Goal: Transaction & Acquisition: Purchase product/service

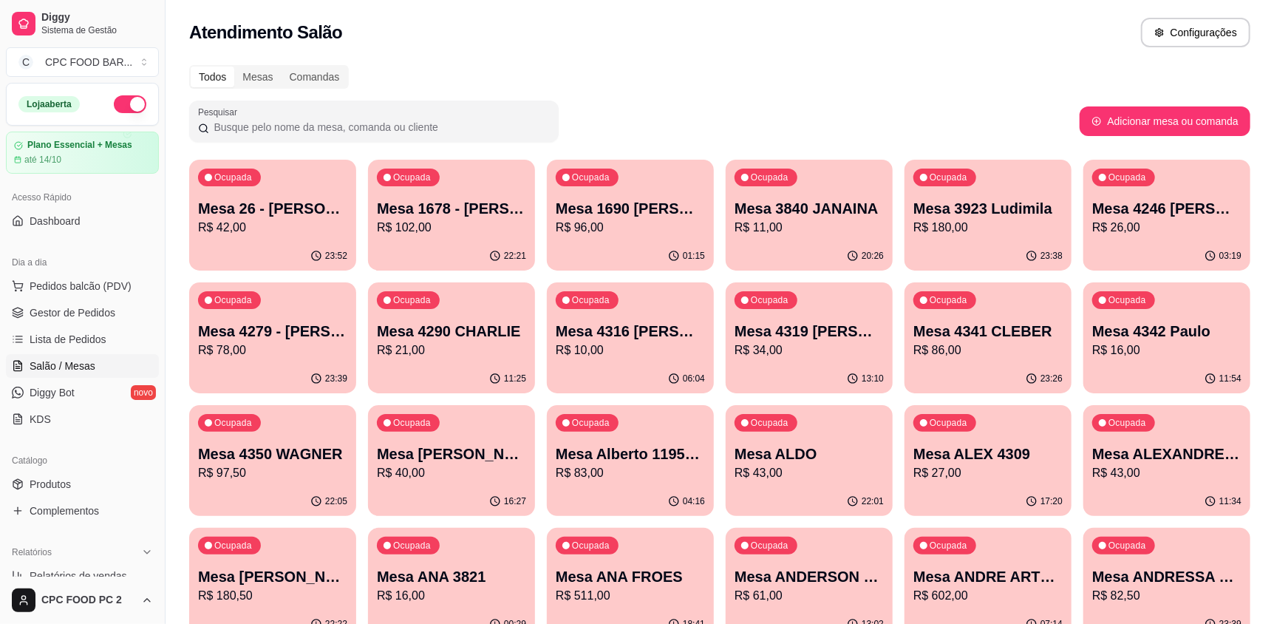
click at [273, 120] on input "Pesquisar" at bounding box center [379, 127] width 341 height 15
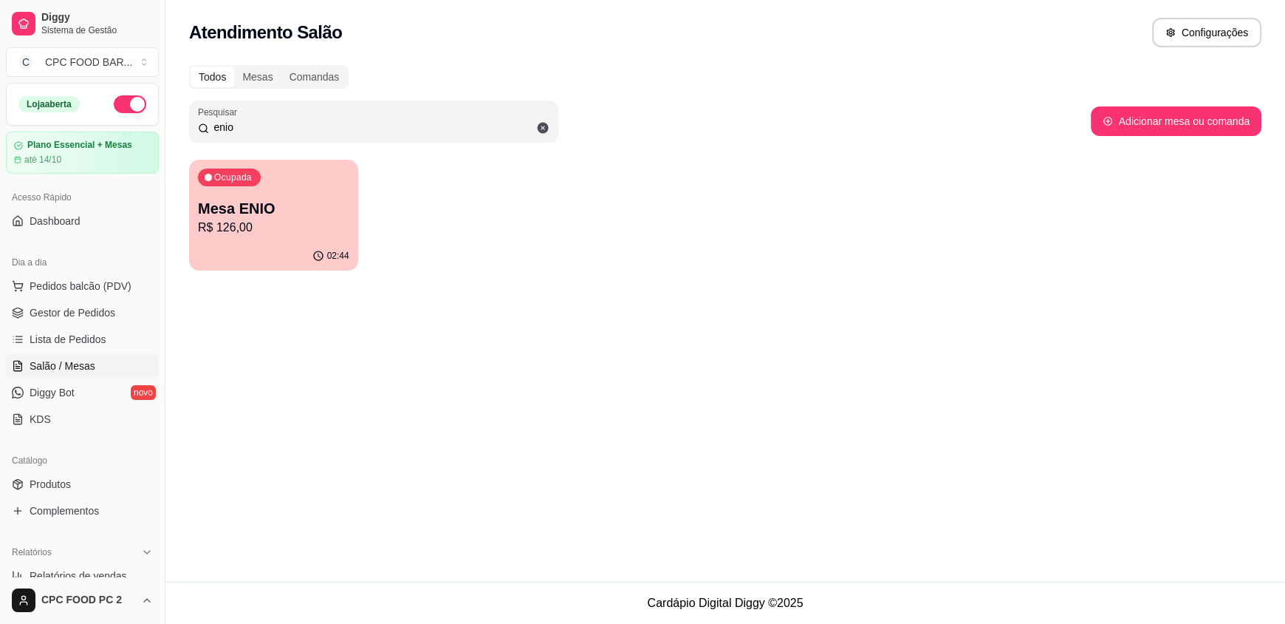
type input "enio"
click at [284, 222] on p "R$ 126,00" at bounding box center [273, 228] width 151 height 18
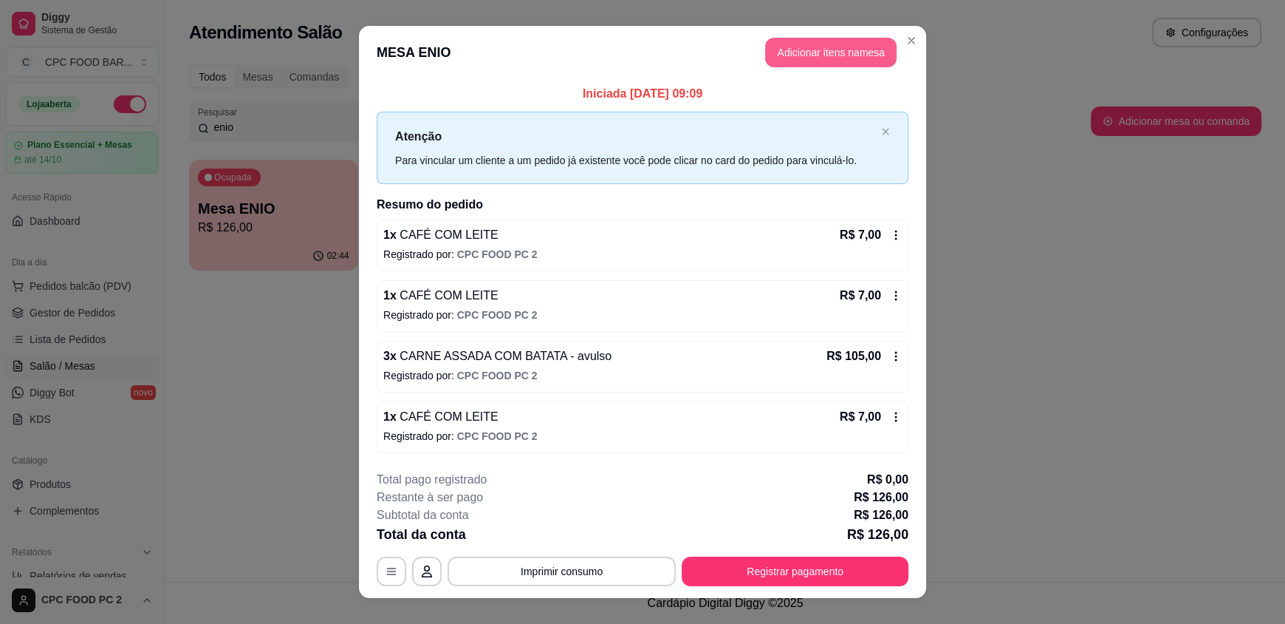
click at [814, 54] on button "Adicionar itens na mesa" at bounding box center [831, 53] width 132 height 30
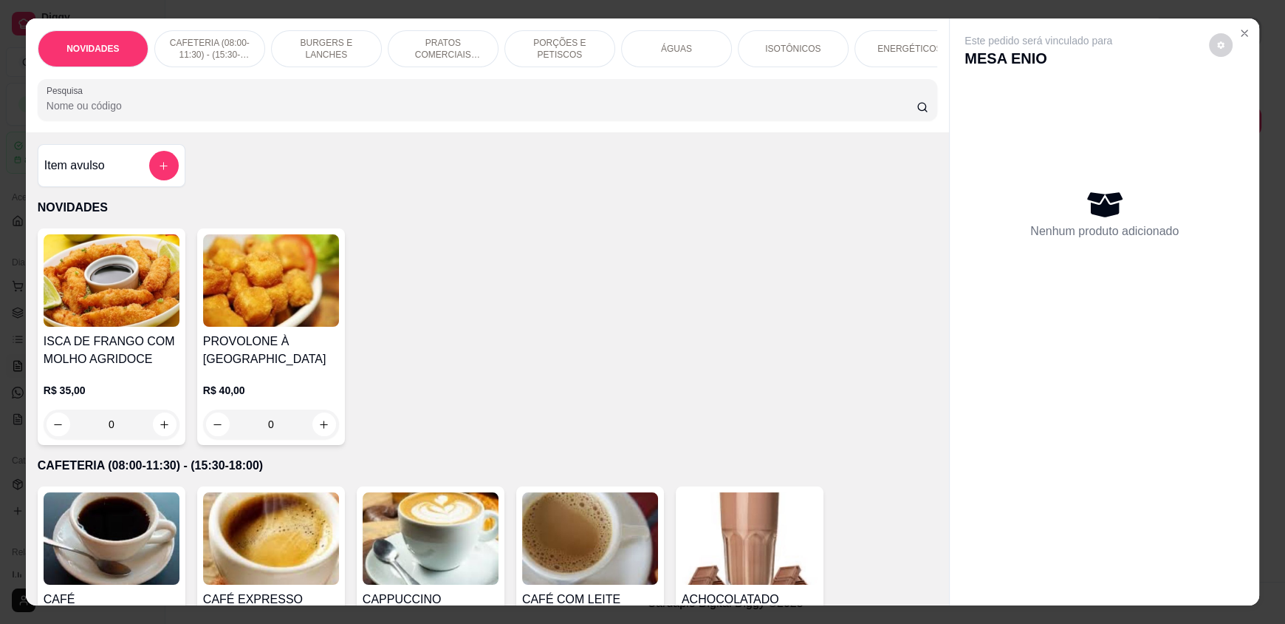
click at [673, 55] on p "ÁGUAS" at bounding box center [676, 49] width 31 height 12
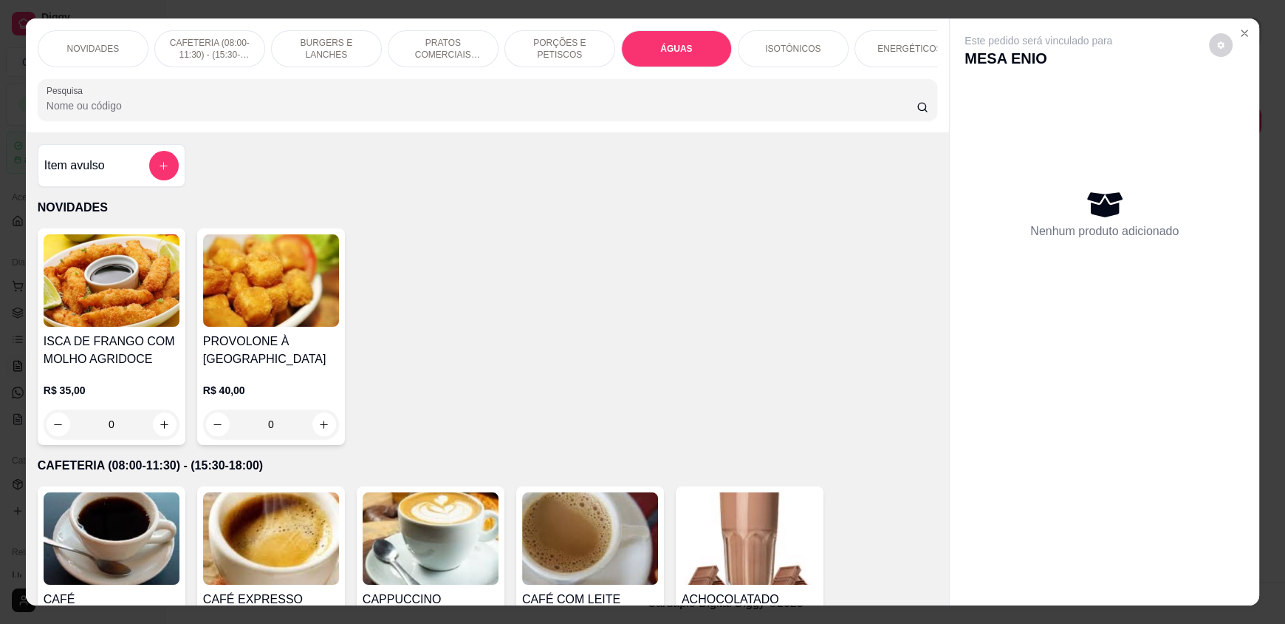
scroll to position [28, 0]
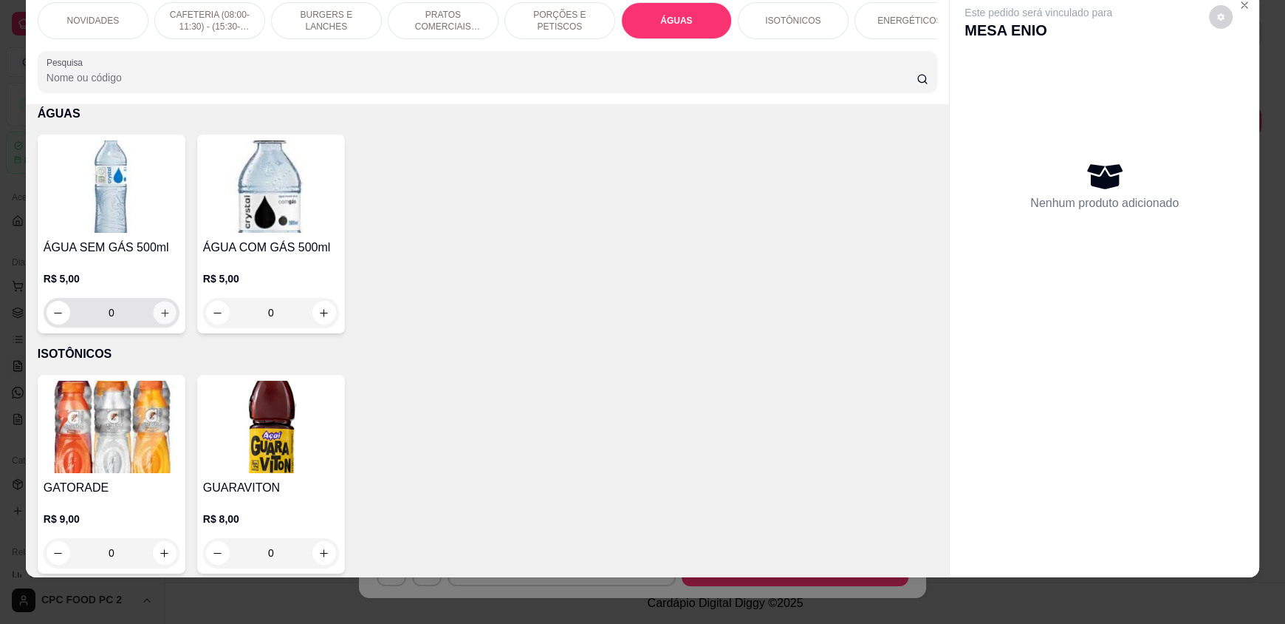
click at [161, 316] on icon "increase-product-quantity" at bounding box center [164, 312] width 7 height 7
type input "1"
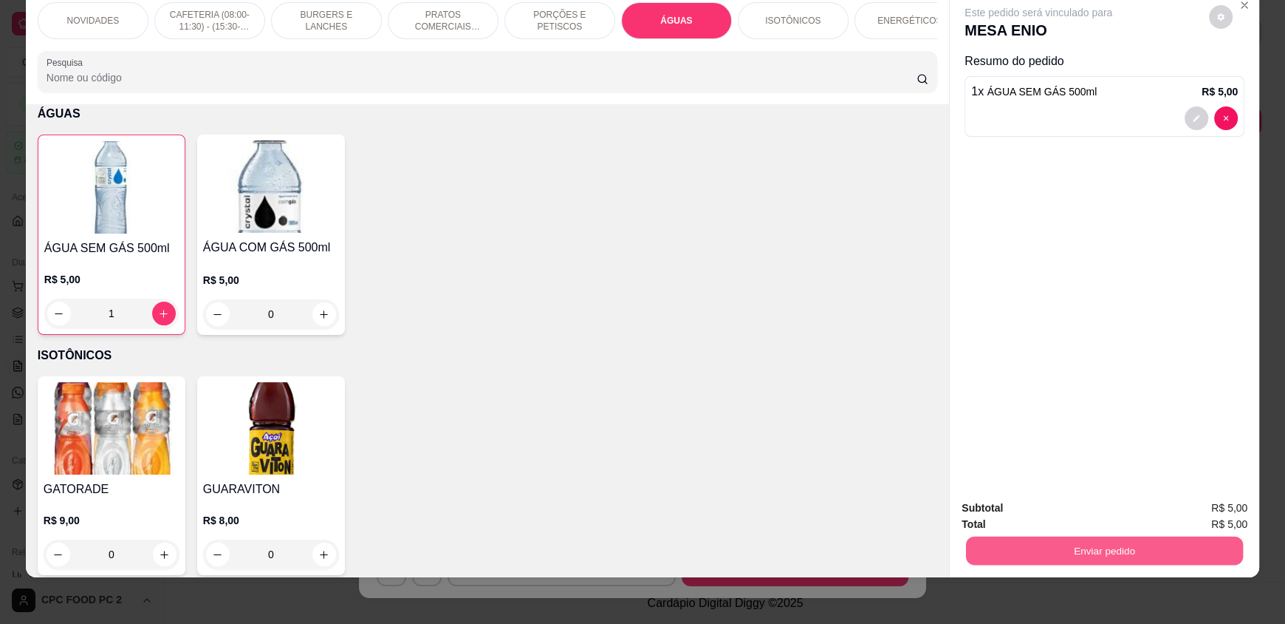
click at [1179, 544] on button "Enviar pedido" at bounding box center [1104, 550] width 277 height 29
click at [1206, 509] on button "Enviar pedido" at bounding box center [1209, 512] width 81 height 27
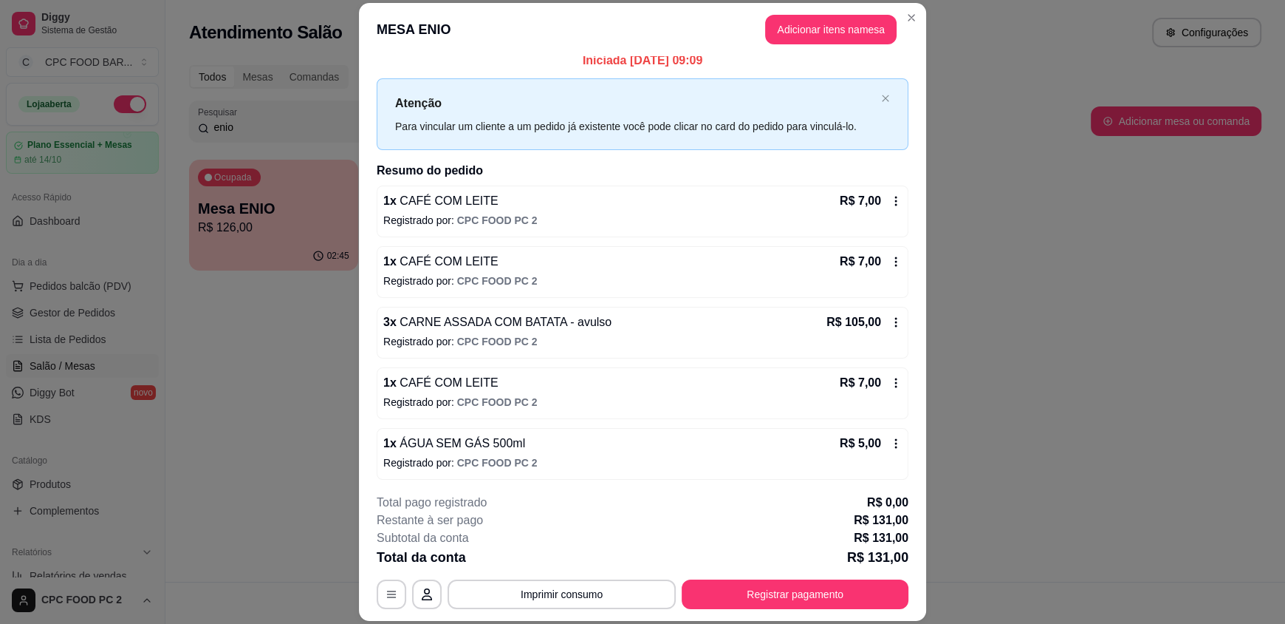
scroll to position [13, 0]
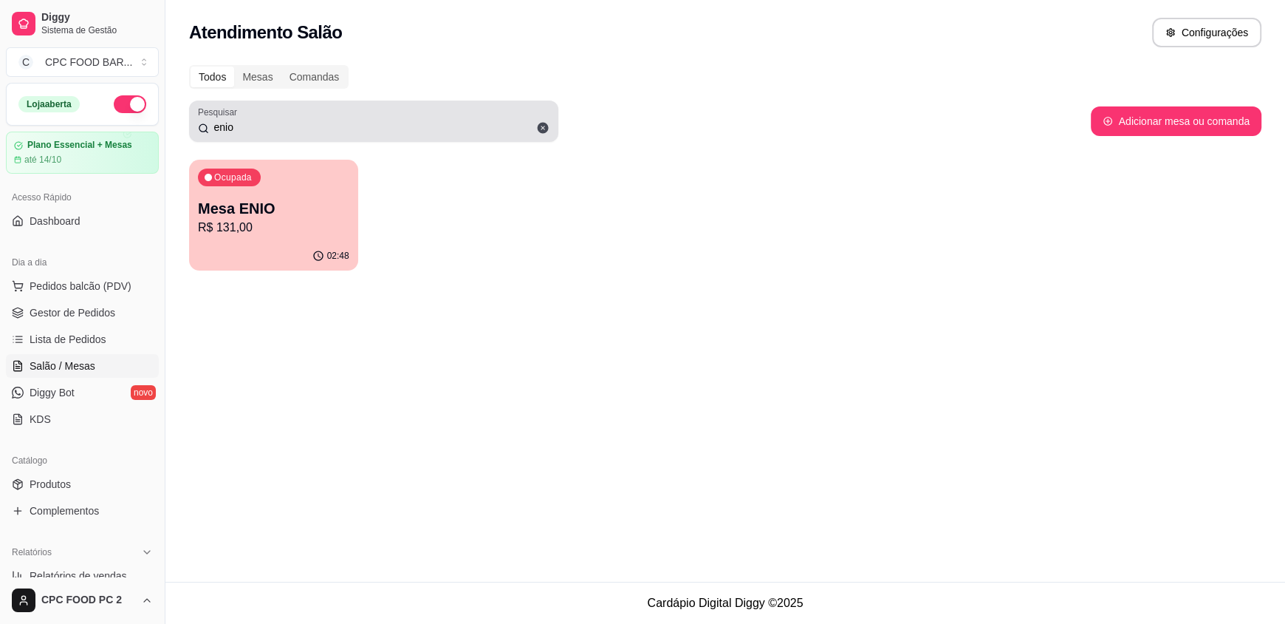
click at [539, 127] on icon at bounding box center [543, 128] width 11 height 11
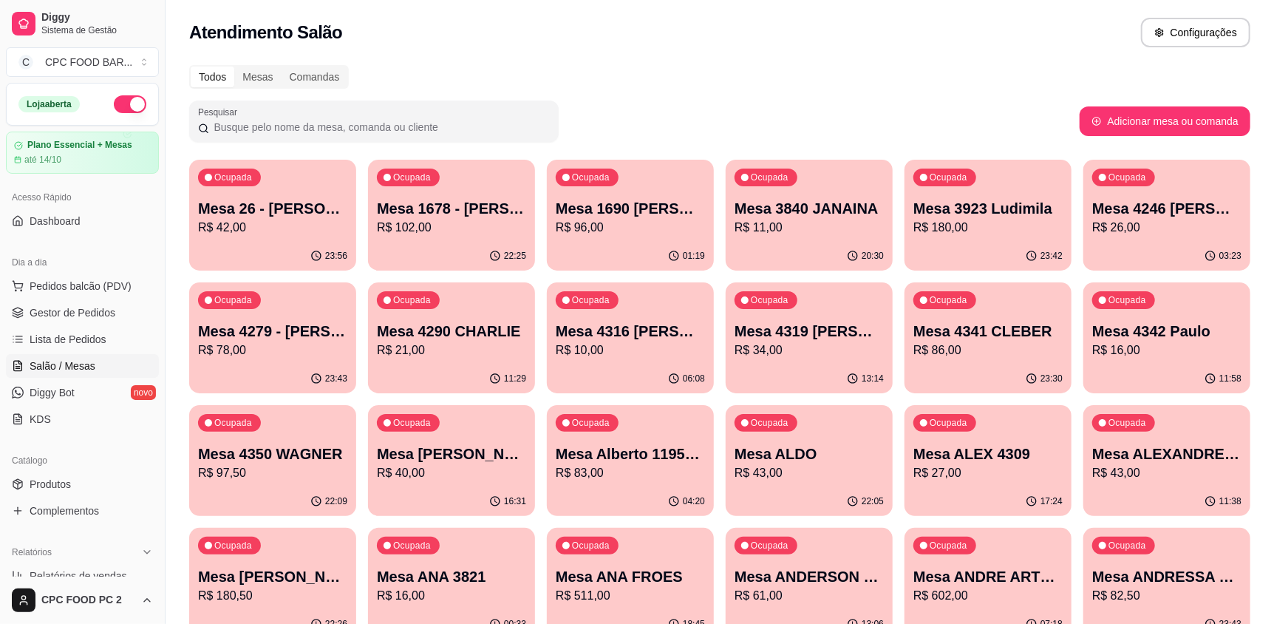
click at [262, 127] on input "Pesquisar" at bounding box center [379, 127] width 341 height 15
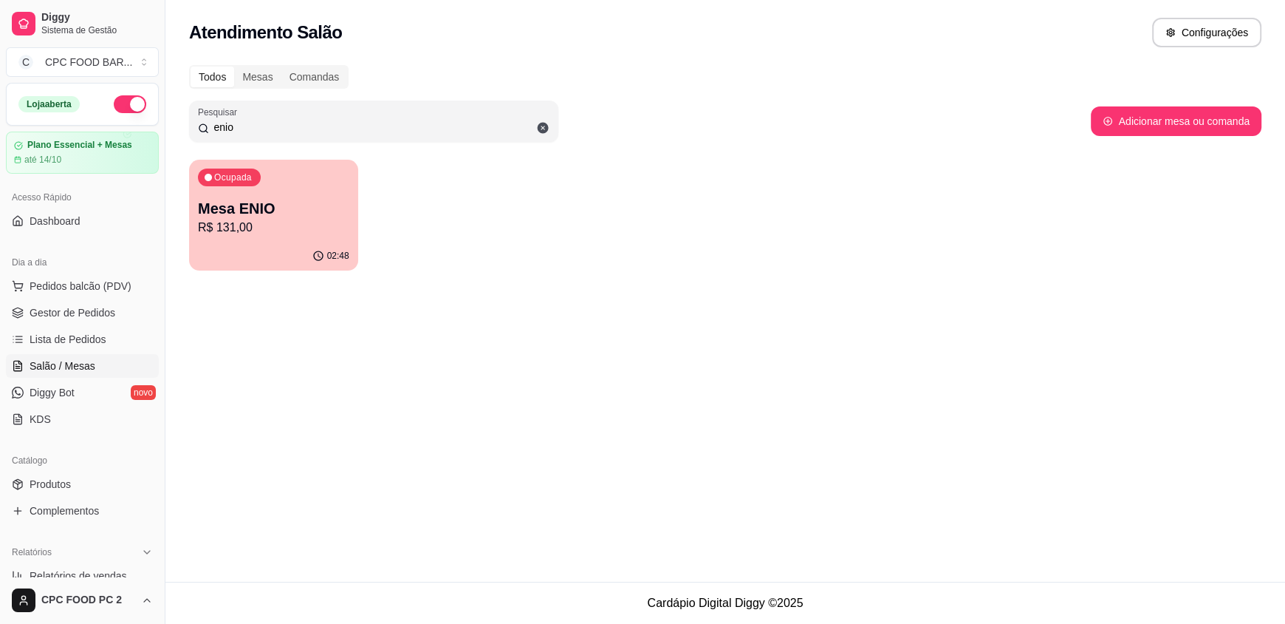
type input "enio"
click at [274, 191] on div "Ocupada Mesa ENIO R$ 131,00" at bounding box center [273, 201] width 169 height 82
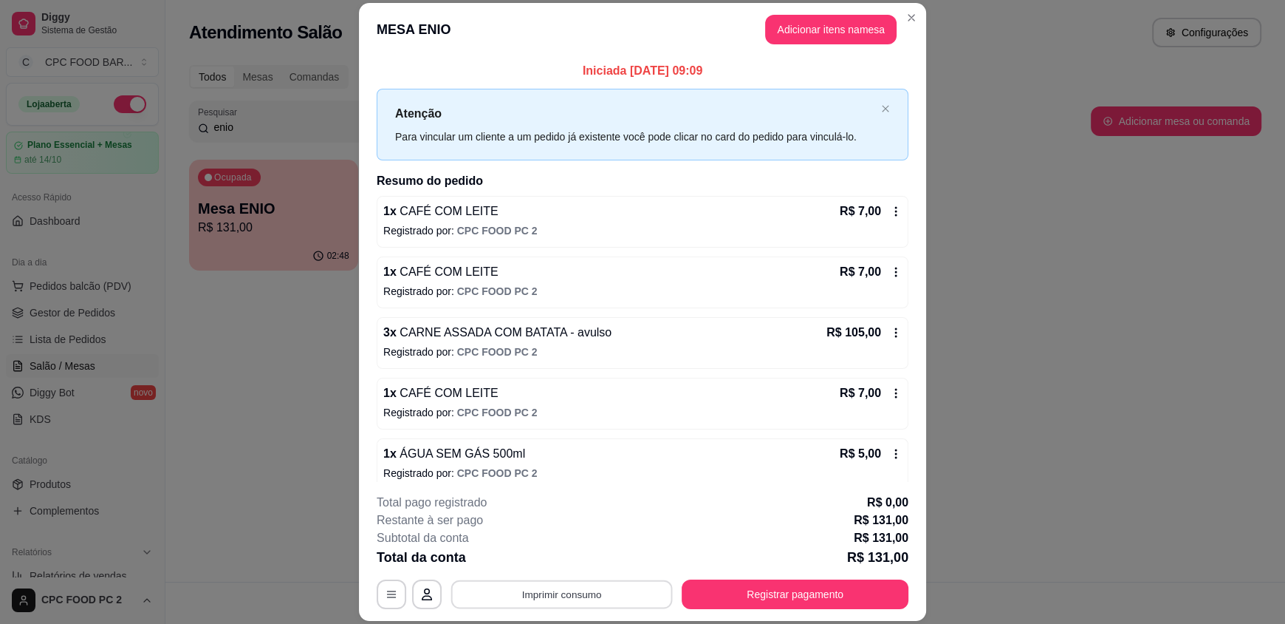
click at [541, 598] on button "Imprimir consumo" at bounding box center [562, 593] width 222 height 29
click at [587, 564] on button "IMPRESSORA" at bounding box center [561, 560] width 107 height 24
click at [820, 590] on button "Registrar pagamento" at bounding box center [796, 593] width 220 height 29
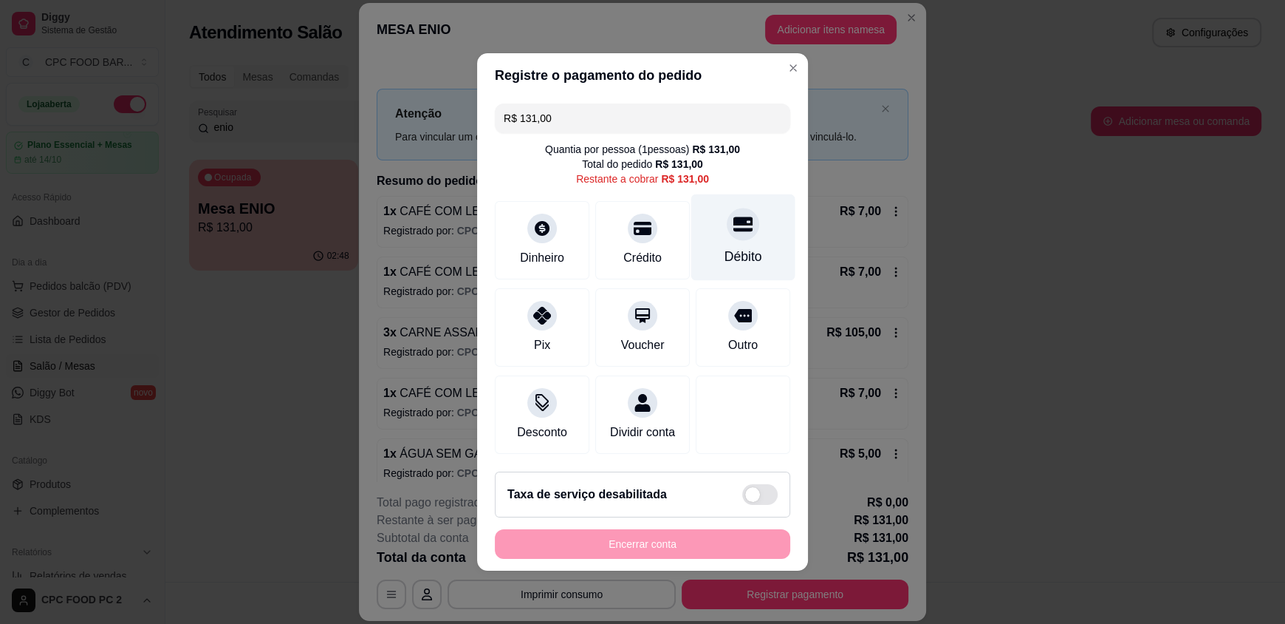
click at [716, 229] on div "Débito" at bounding box center [743, 237] width 104 height 86
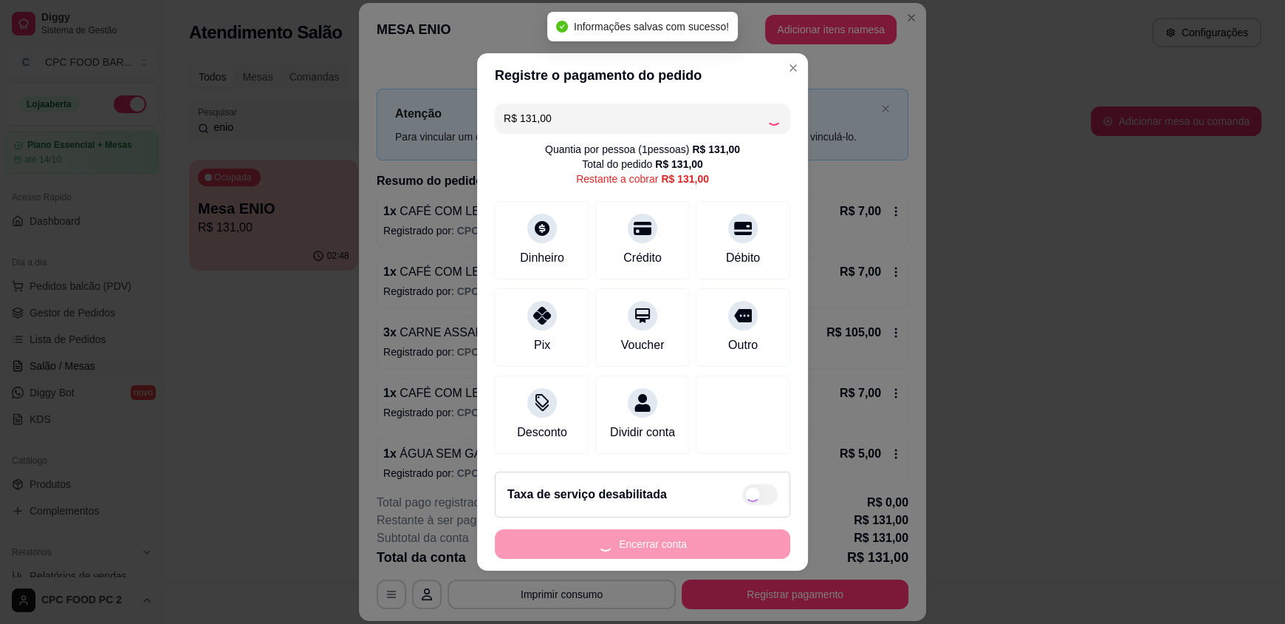
type input "R$ 0,00"
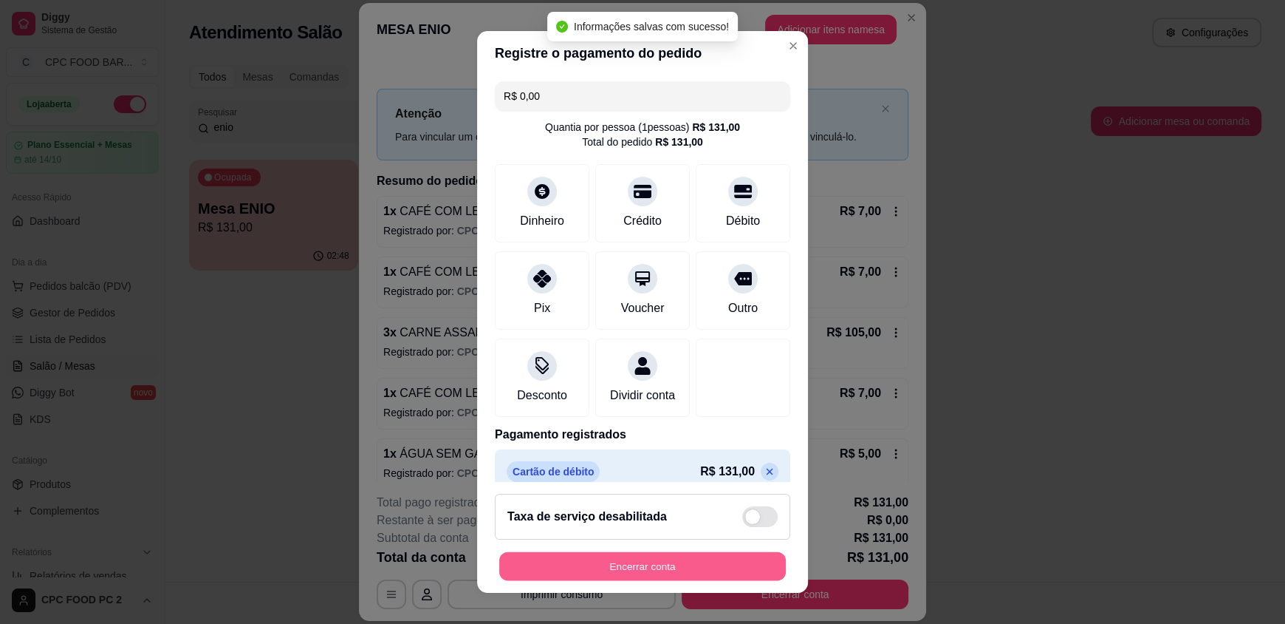
click at [624, 565] on button "Encerrar conta" at bounding box center [642, 565] width 287 height 29
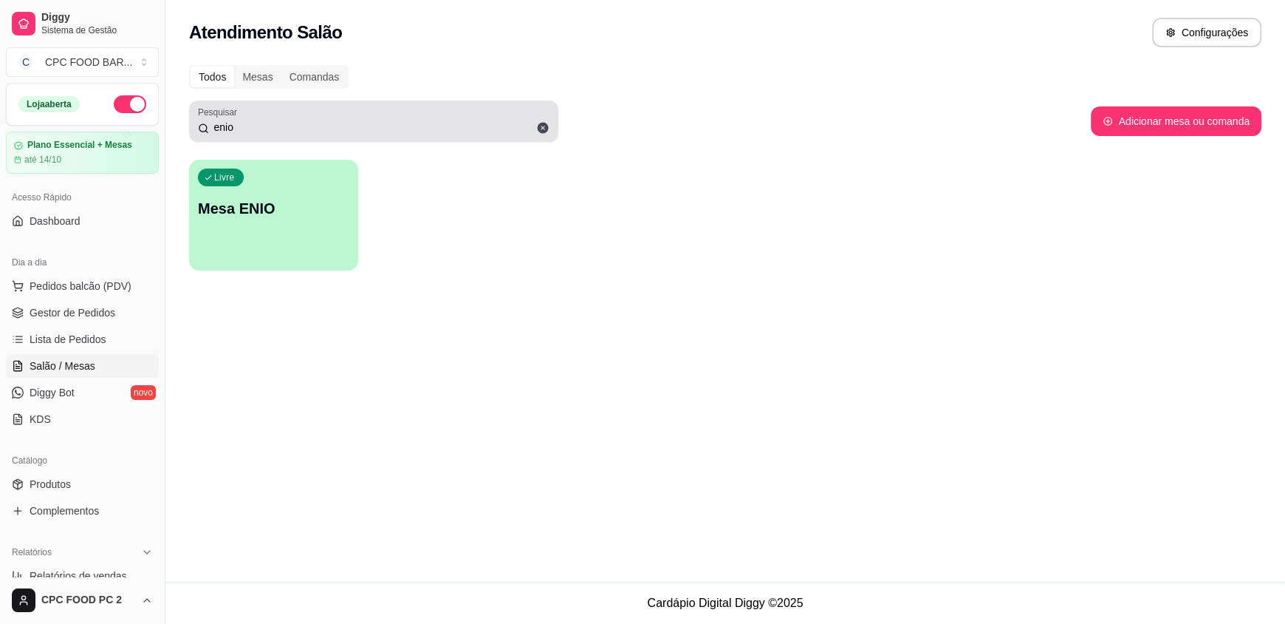
click at [268, 123] on input "enio" at bounding box center [379, 127] width 341 height 15
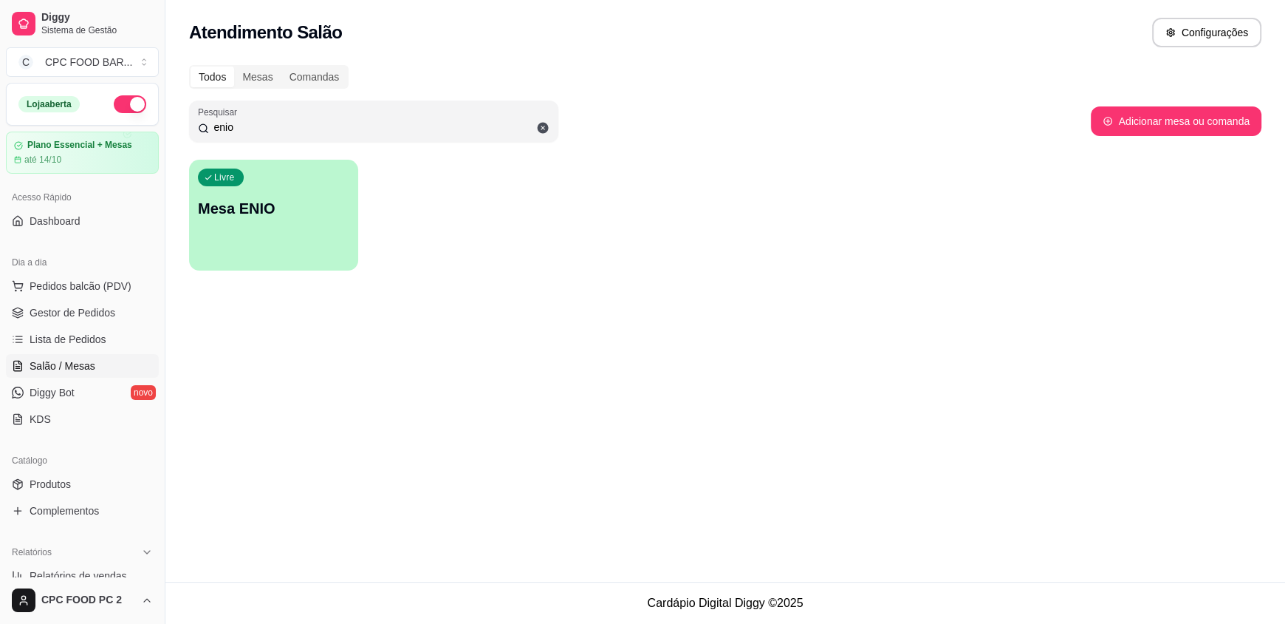
click at [264, 123] on input "enio" at bounding box center [379, 127] width 341 height 15
click at [255, 123] on input "enio" at bounding box center [379, 127] width 341 height 15
click at [255, 124] on input "enio" at bounding box center [379, 127] width 341 height 15
drag, startPoint x: 255, startPoint y: 124, endPoint x: 241, endPoint y: 124, distance: 14.0
click at [250, 124] on input "enio" at bounding box center [379, 127] width 341 height 15
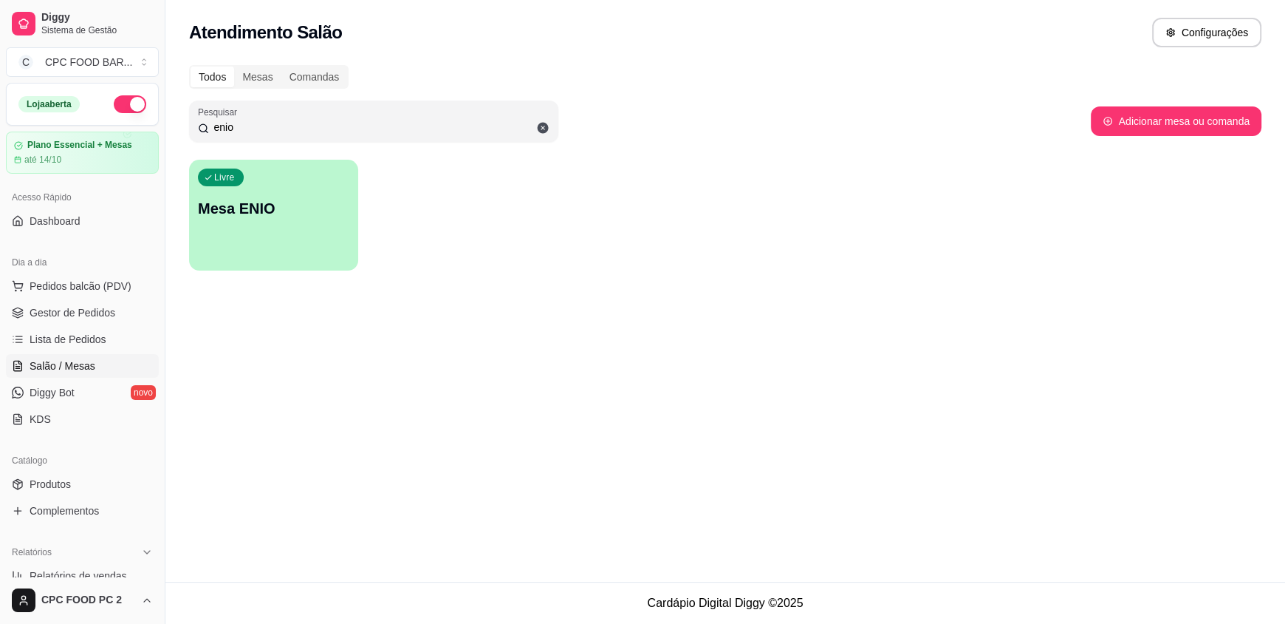
click at [240, 125] on input "enio" at bounding box center [379, 127] width 341 height 15
click at [239, 126] on input "enio" at bounding box center [379, 127] width 341 height 15
click at [236, 126] on input "enio" at bounding box center [379, 127] width 341 height 15
click at [233, 129] on input "enio" at bounding box center [379, 127] width 341 height 15
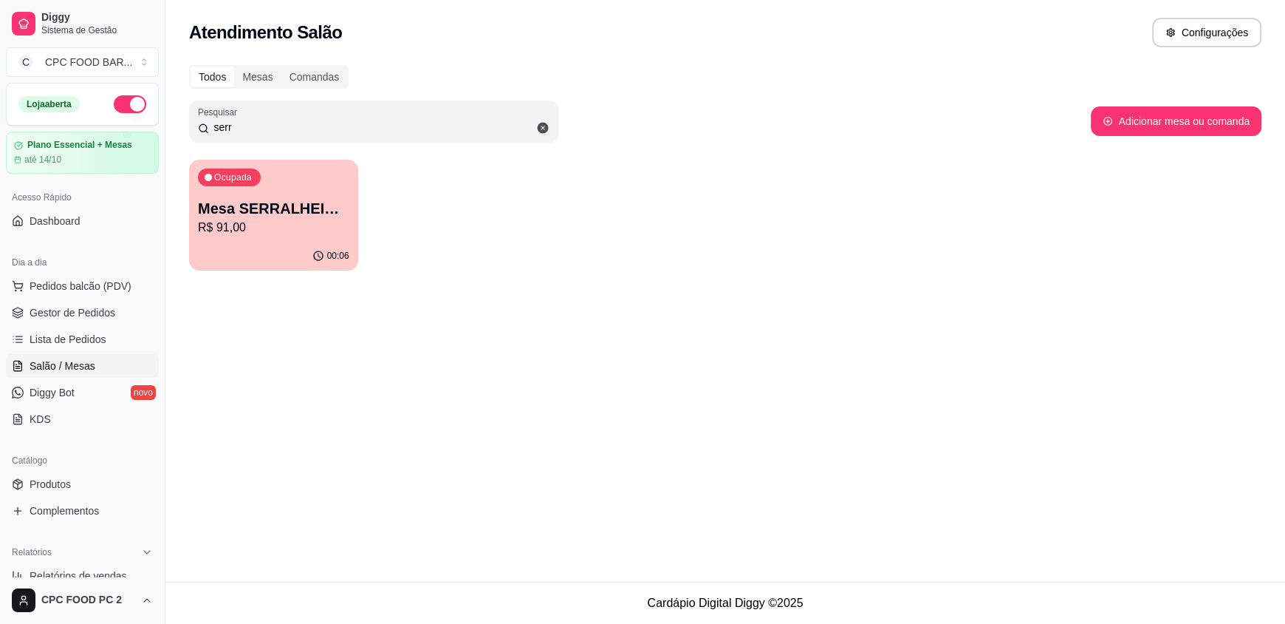
type input "serr"
click at [268, 220] on p "R$ 91,00" at bounding box center [273, 228] width 151 height 18
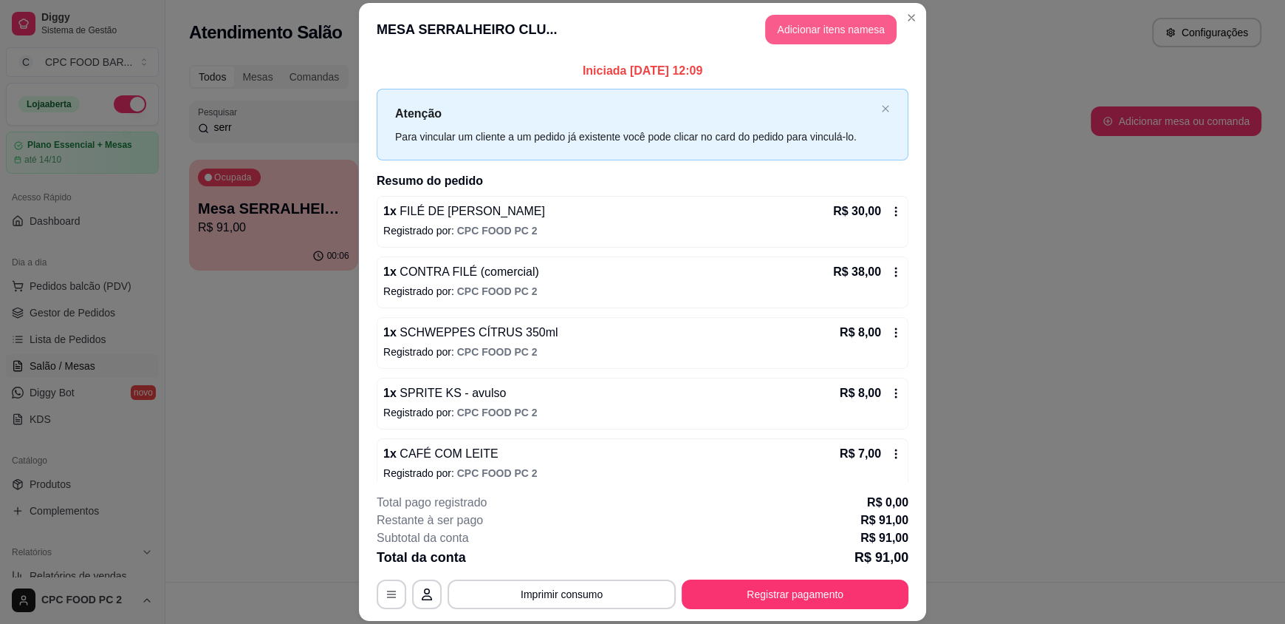
click at [791, 38] on button "Adicionar itens na mesa" at bounding box center [831, 30] width 132 height 30
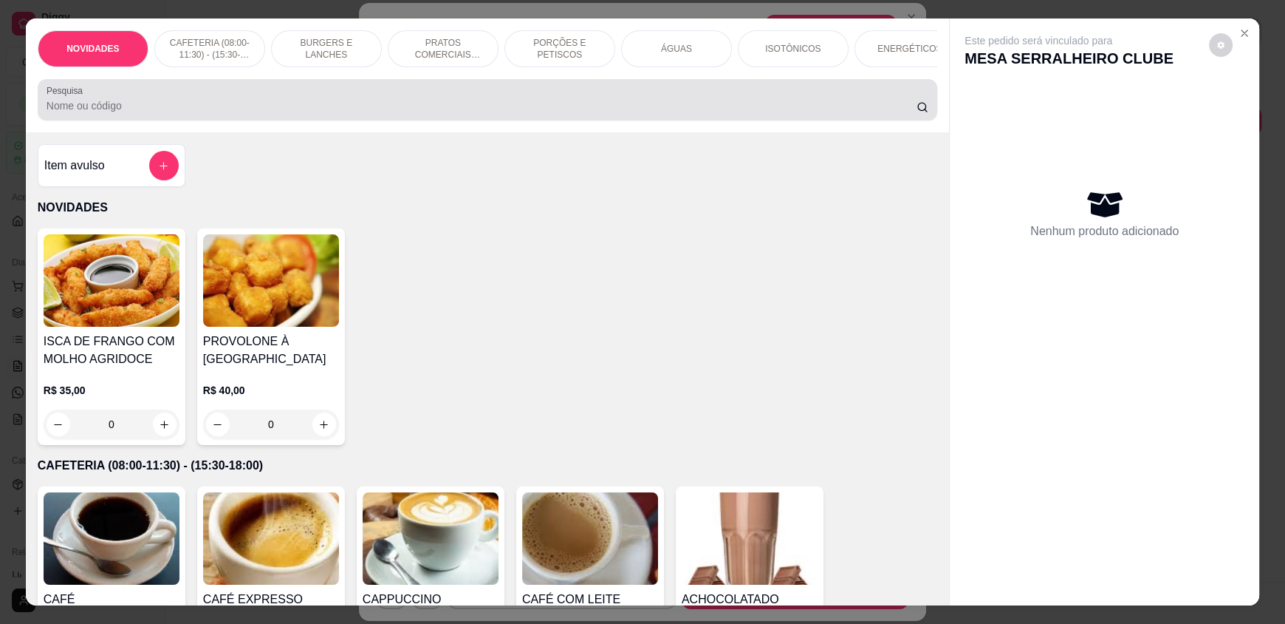
click at [383, 113] on input "Pesquisa" at bounding box center [482, 105] width 871 height 15
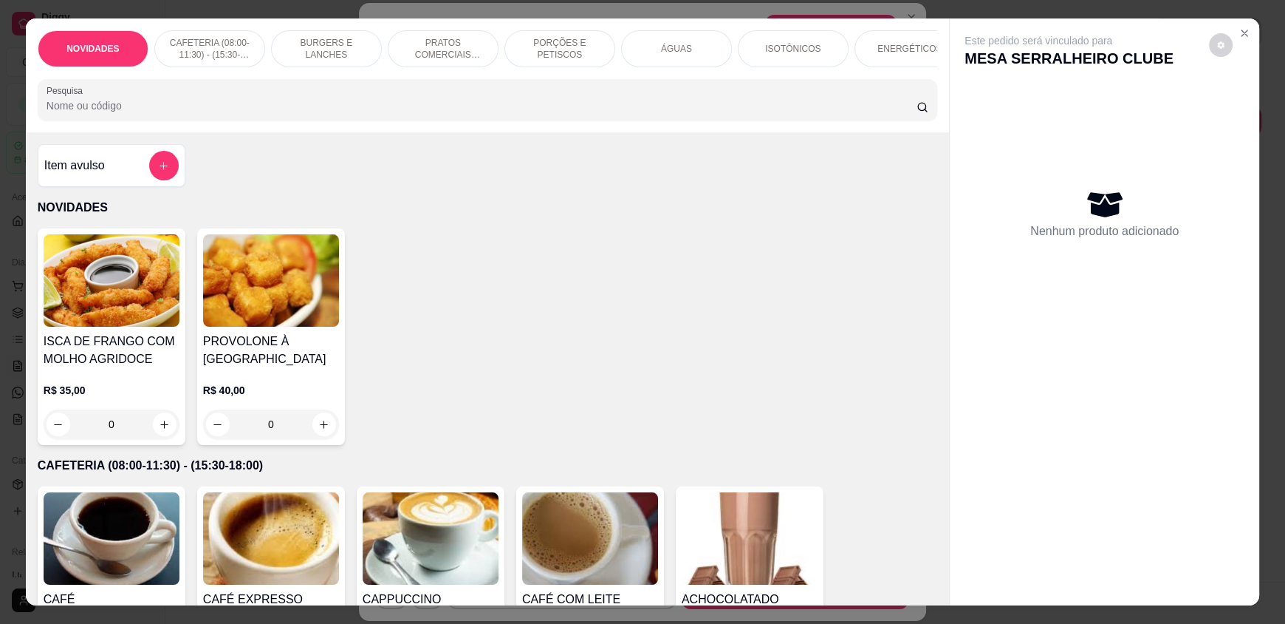
click at [395, 120] on div "Pesquisa" at bounding box center [488, 99] width 900 height 41
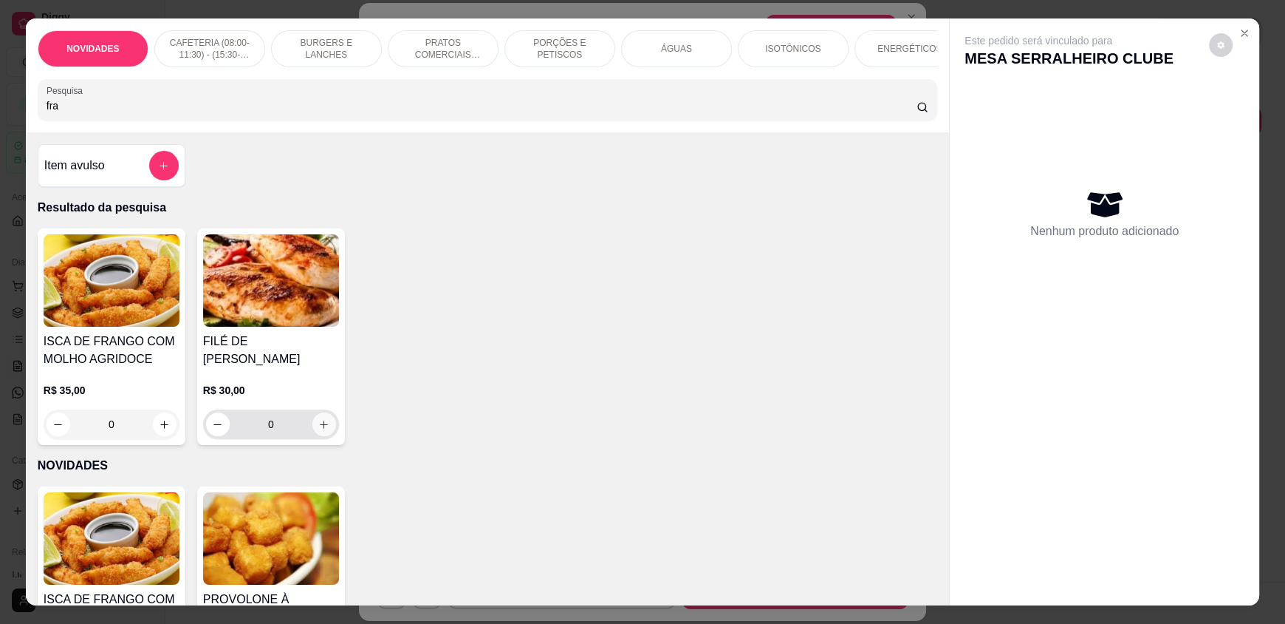
type input "fra"
click at [326, 417] on button "increase-product-quantity" at bounding box center [324, 424] width 23 height 23
type input "1"
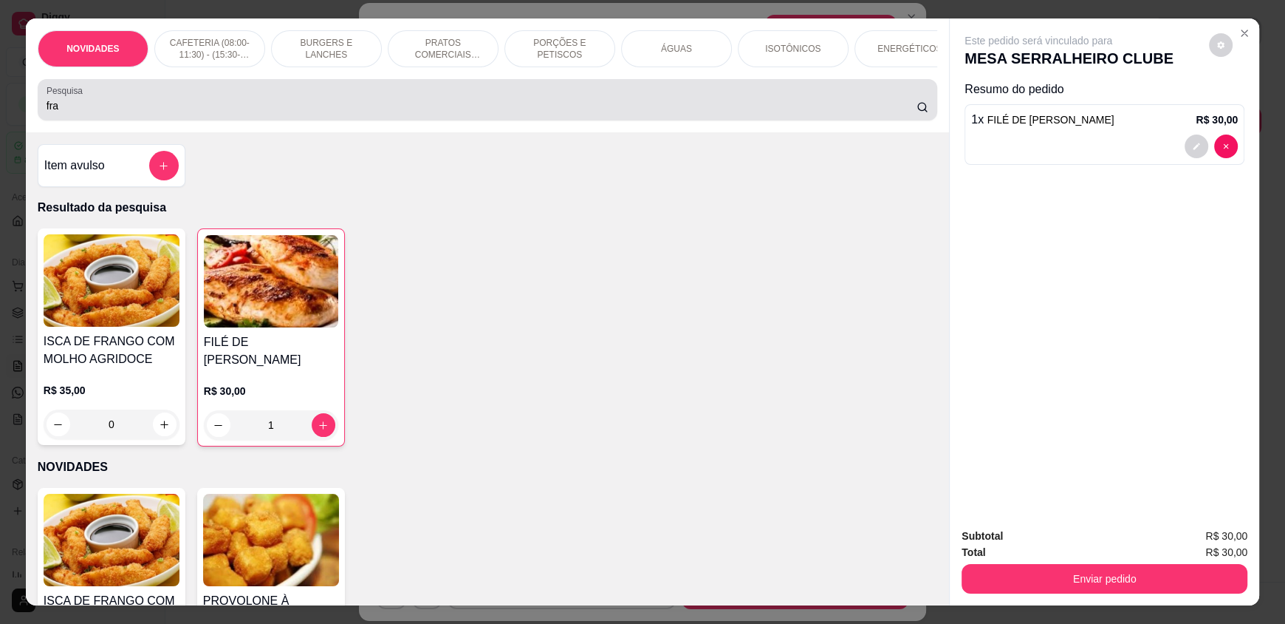
click at [219, 107] on div "fra" at bounding box center [488, 100] width 882 height 30
drag, startPoint x: 217, startPoint y: 108, endPoint x: 212, endPoint y: 117, distance: 10.3
click at [216, 109] on div "fra" at bounding box center [488, 100] width 882 height 30
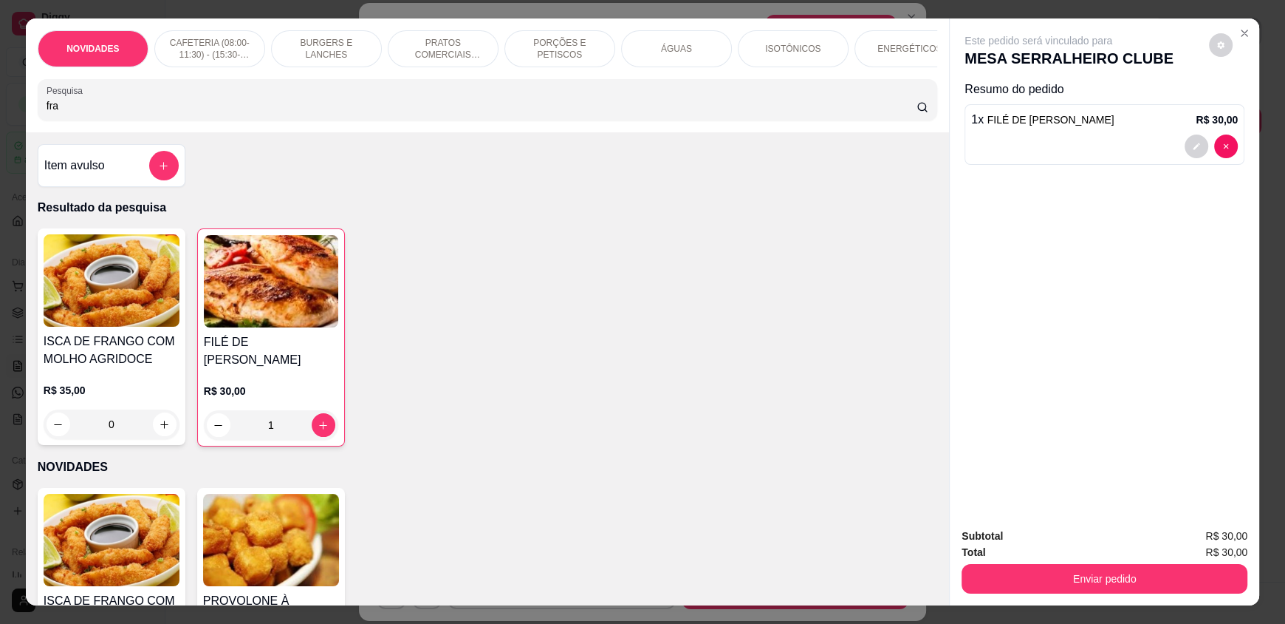
click at [211, 113] on input "fra" at bounding box center [482, 105] width 871 height 15
drag, startPoint x: 209, startPoint y: 120, endPoint x: 202, endPoint y: 124, distance: 7.6
click at [206, 113] on input "fra" at bounding box center [482, 105] width 871 height 15
click at [55, 113] on input "fra" at bounding box center [482, 105] width 871 height 15
click at [54, 113] on input "fra" at bounding box center [482, 105] width 871 height 15
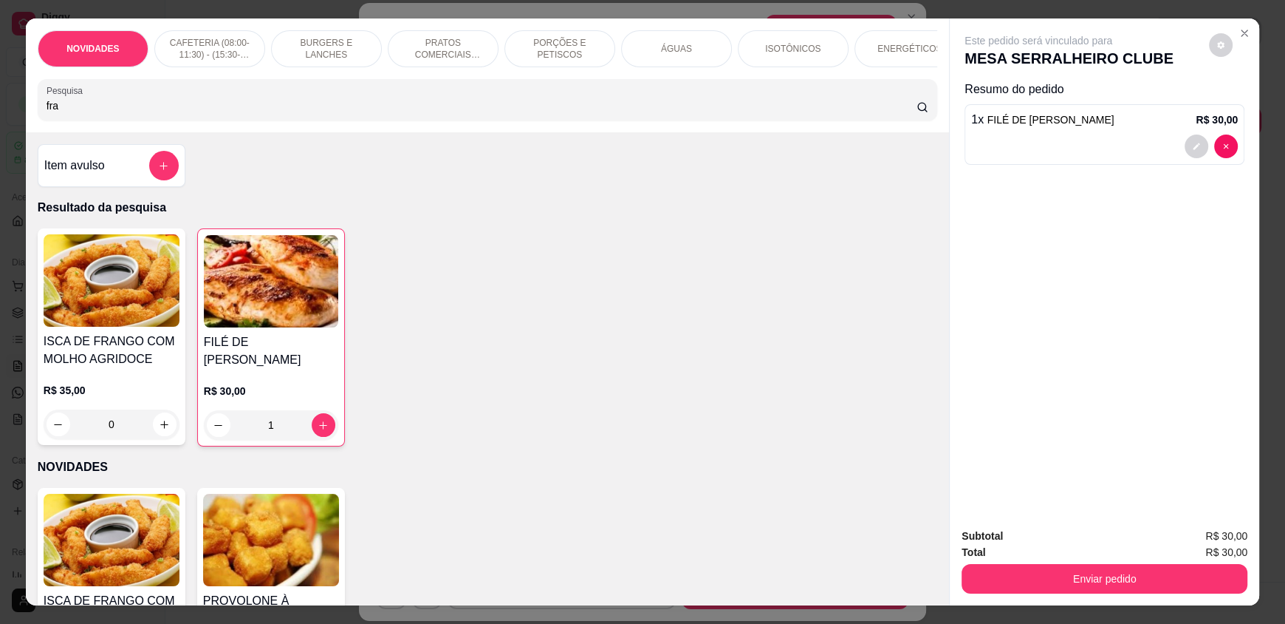
click at [52, 113] on input "fra" at bounding box center [482, 105] width 871 height 15
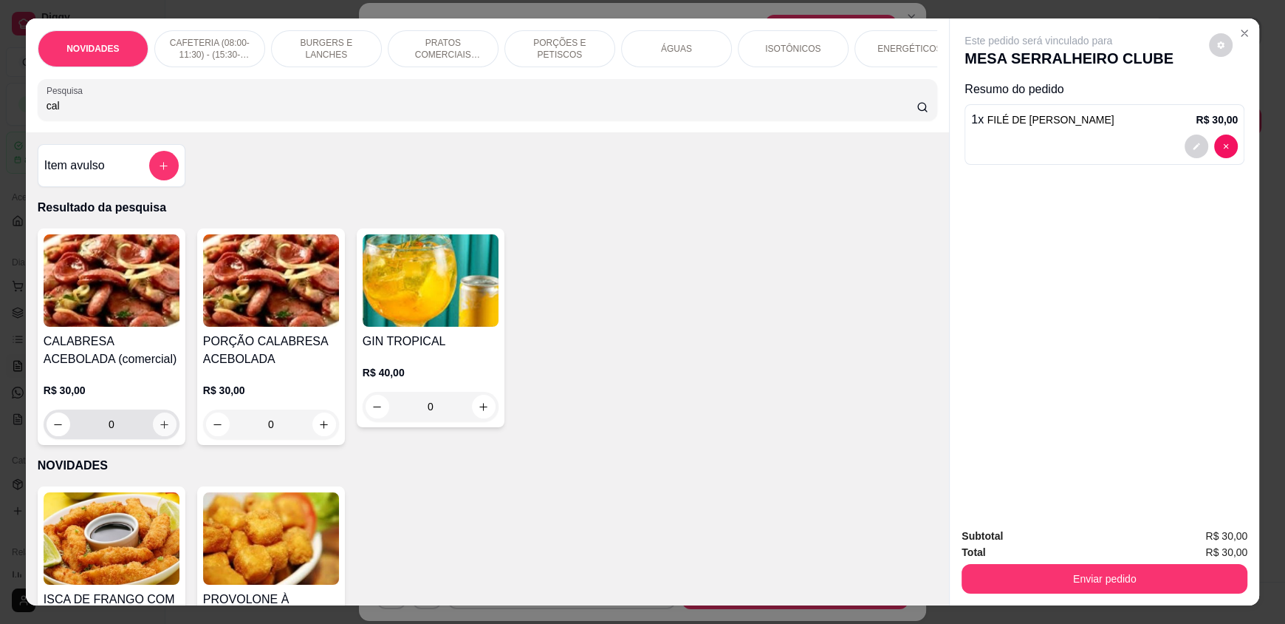
type input "cal"
click at [156, 436] on button "increase-product-quantity" at bounding box center [165, 424] width 24 height 24
type input "1"
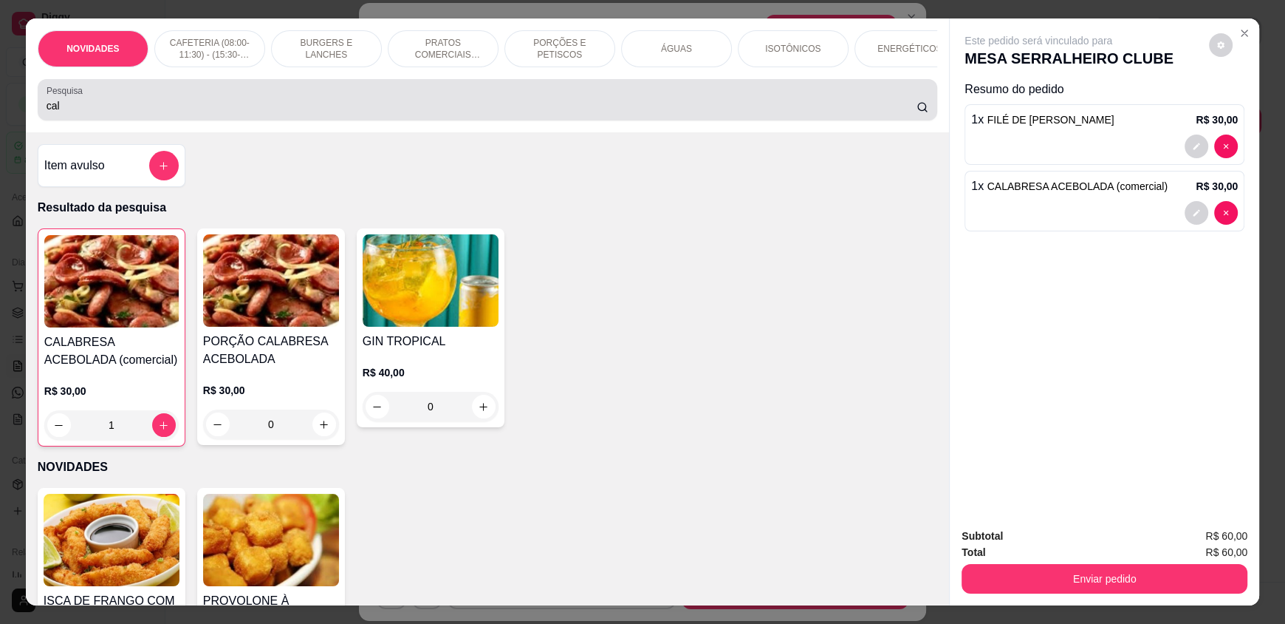
click at [57, 113] on input "cal" at bounding box center [482, 105] width 871 height 15
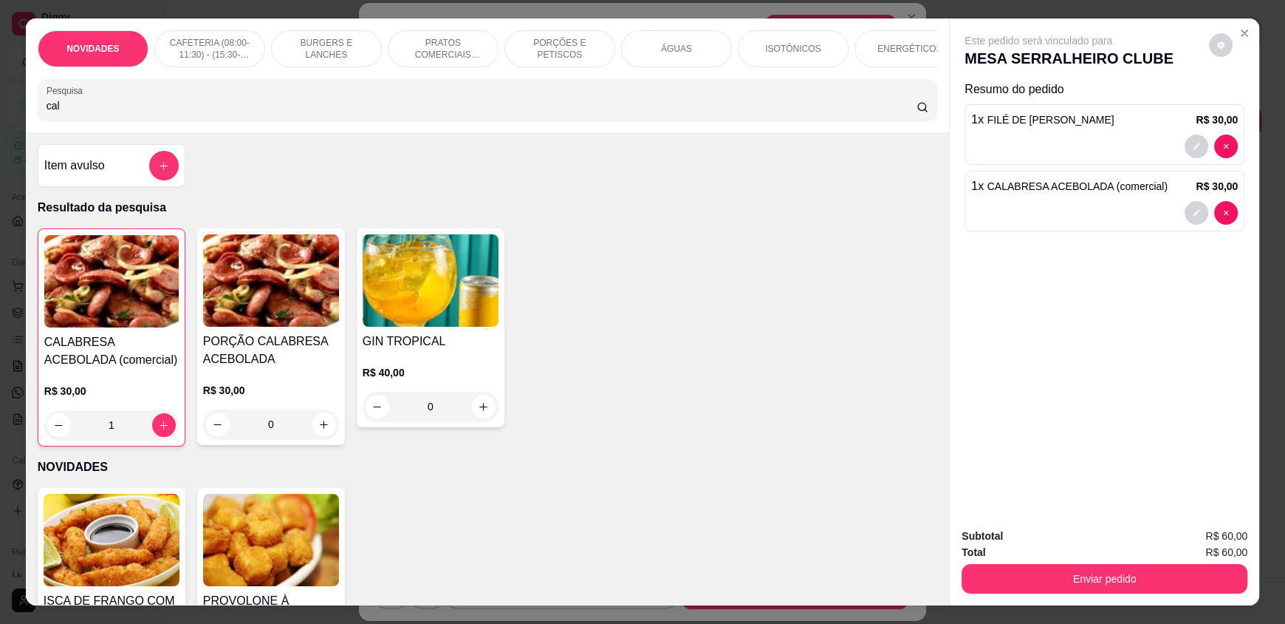
click at [57, 113] on input "cal" at bounding box center [482, 105] width 871 height 15
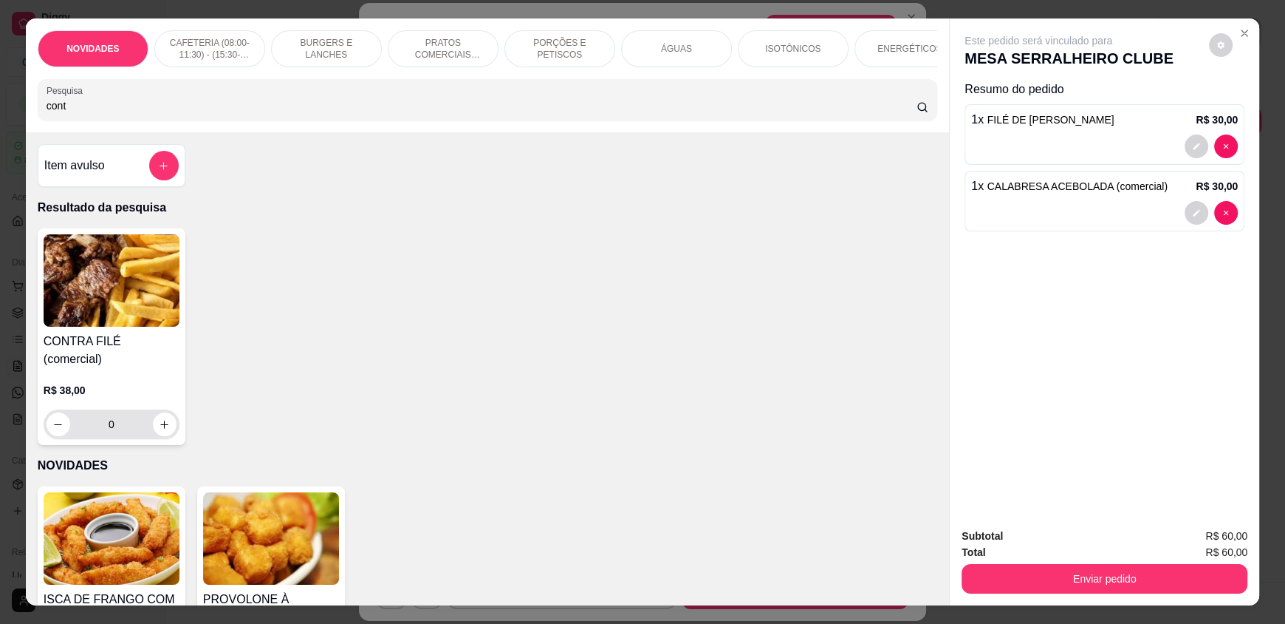
type input "cont"
click at [167, 423] on button "increase-product-quantity" at bounding box center [164, 424] width 23 height 23
type input "1"
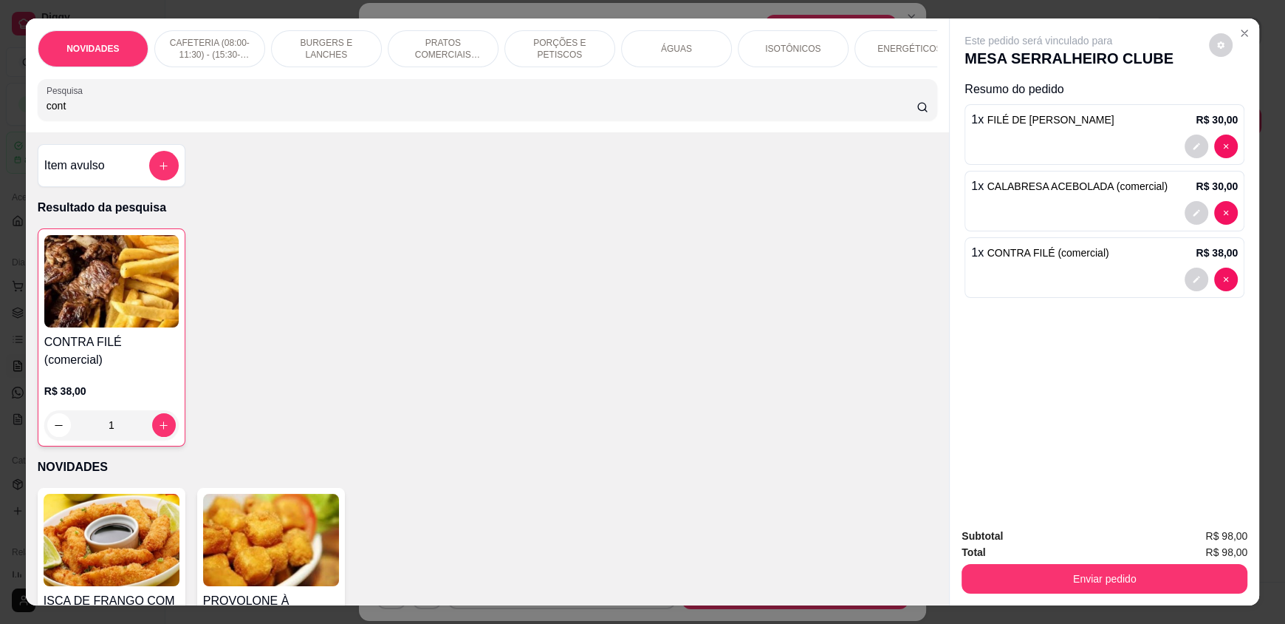
click at [90, 113] on input "cont" at bounding box center [482, 105] width 871 height 15
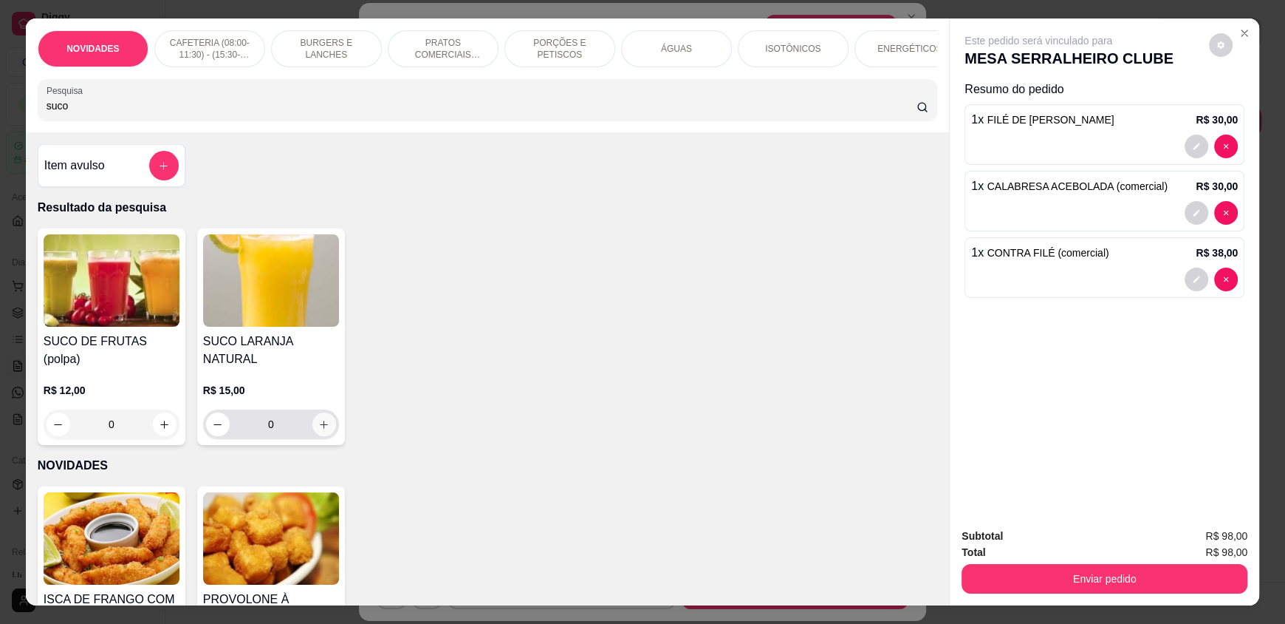
type input "suco"
click at [318, 419] on icon "increase-product-quantity" at bounding box center [323, 424] width 11 height 11
type input "1"
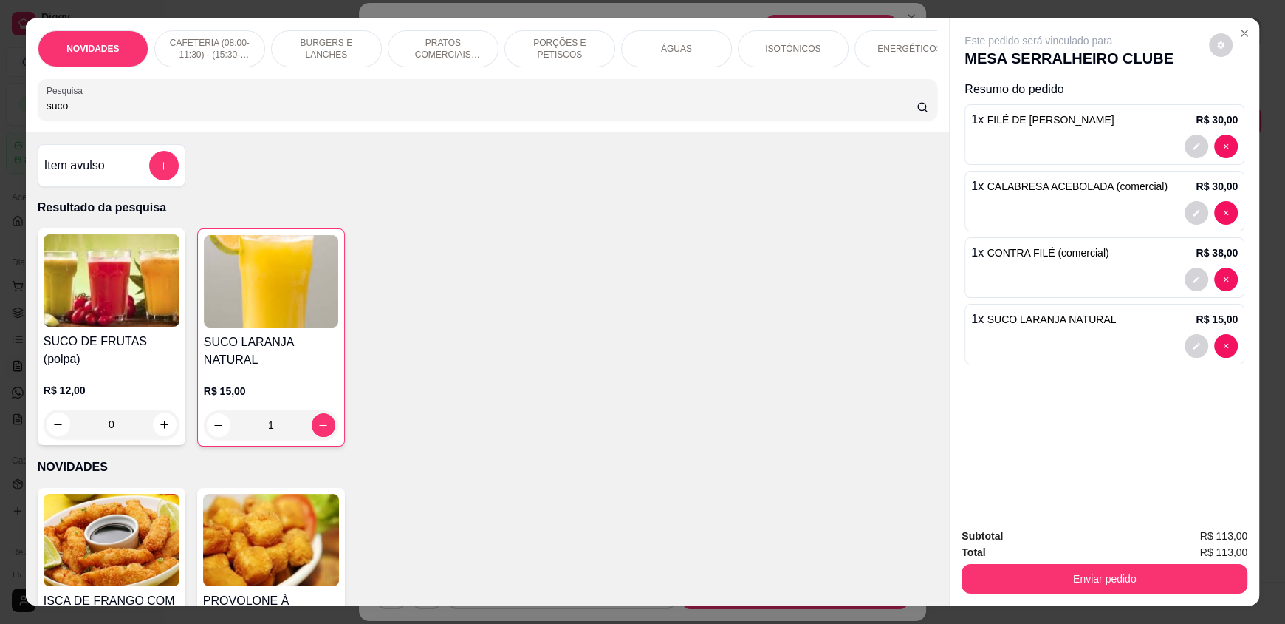
click at [62, 113] on input "suco" at bounding box center [482, 105] width 871 height 15
click at [61, 113] on input "suco" at bounding box center [482, 105] width 871 height 15
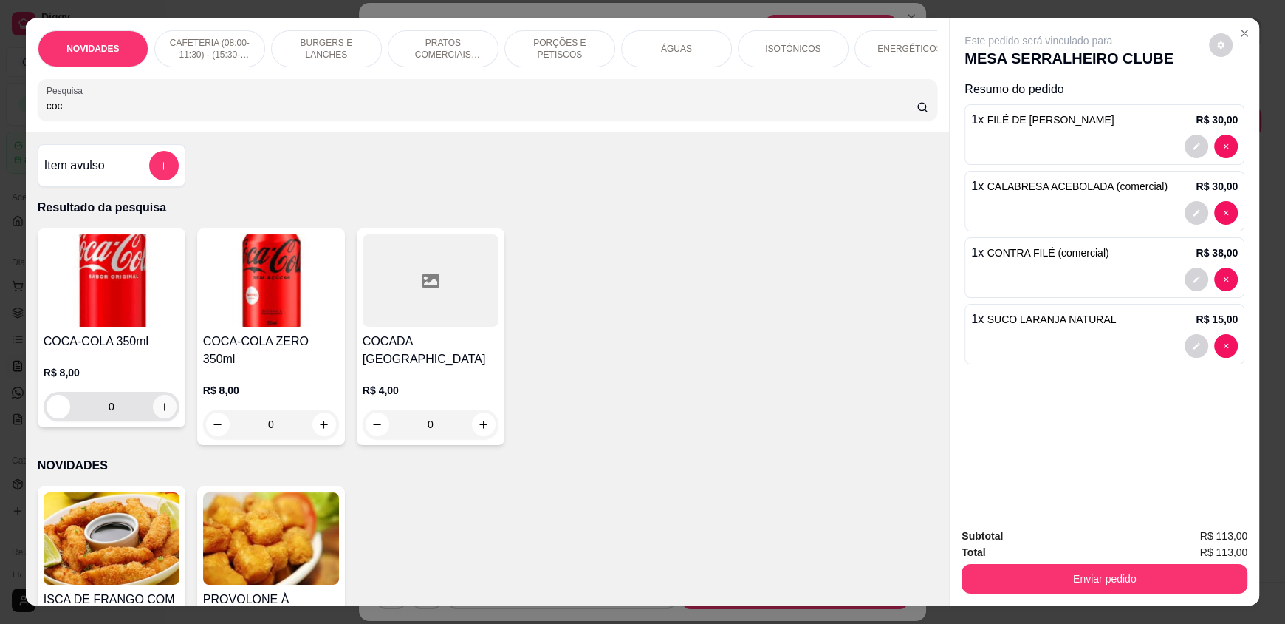
type input "coc"
click at [162, 412] on icon "increase-product-quantity" at bounding box center [164, 406] width 11 height 11
type input "1"
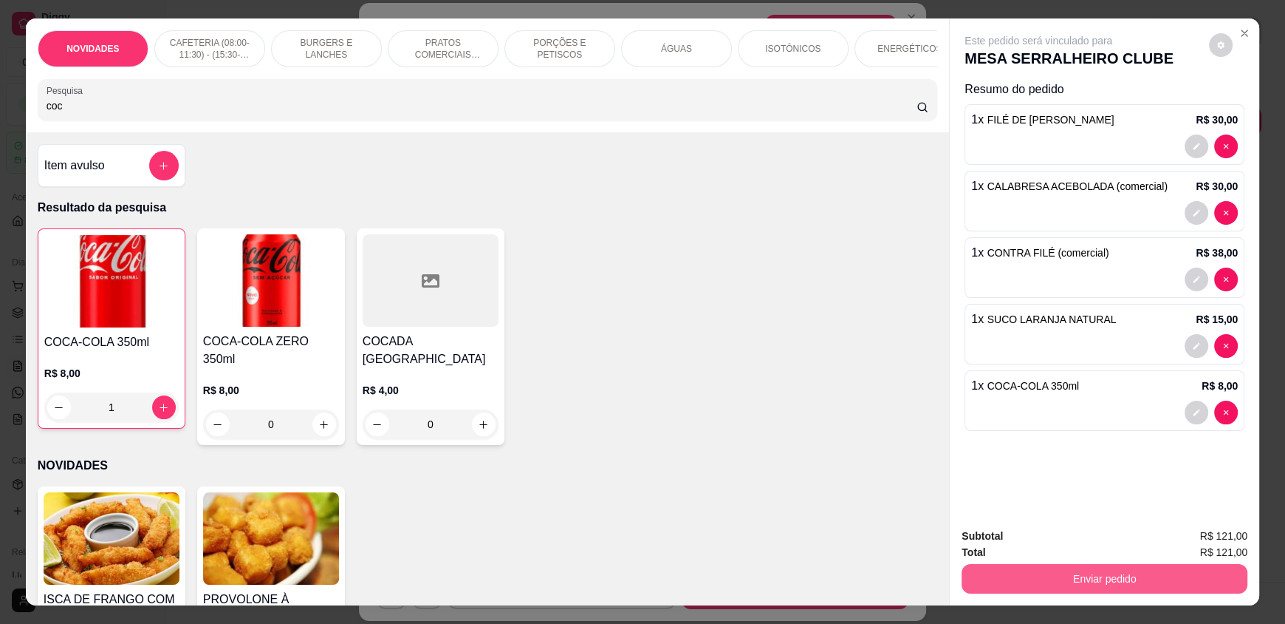
click at [1057, 581] on button "Enviar pedido" at bounding box center [1105, 579] width 286 height 30
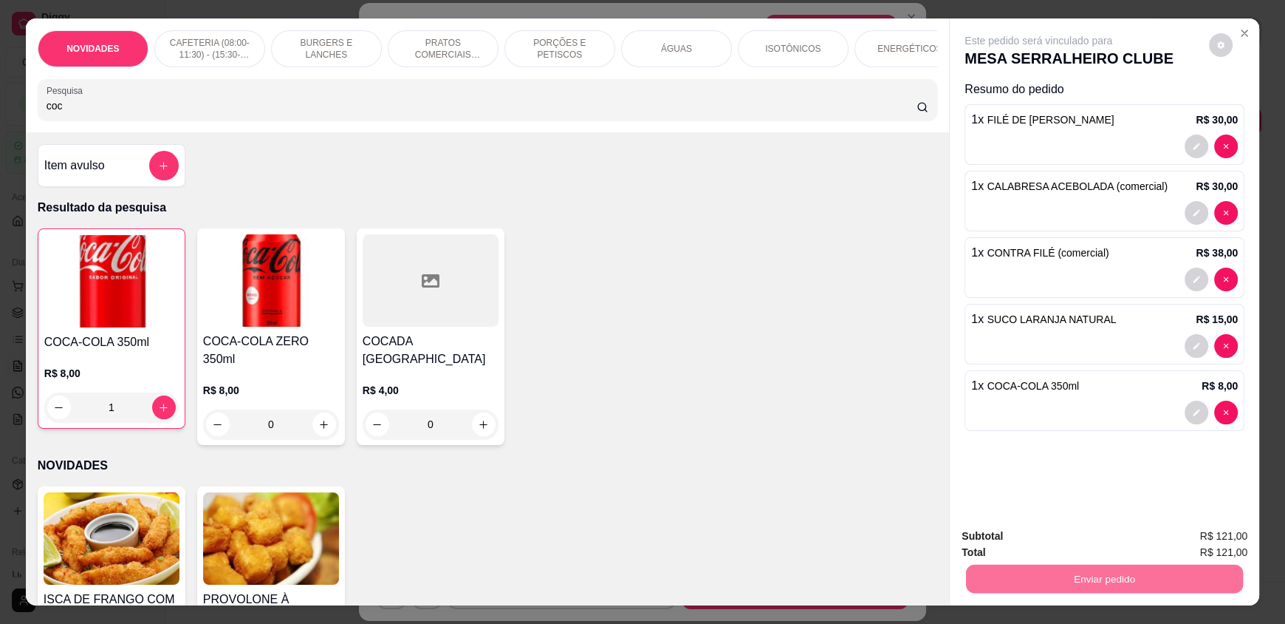
click at [1119, 544] on button "Registrar cliente" at bounding box center [1110, 541] width 95 height 27
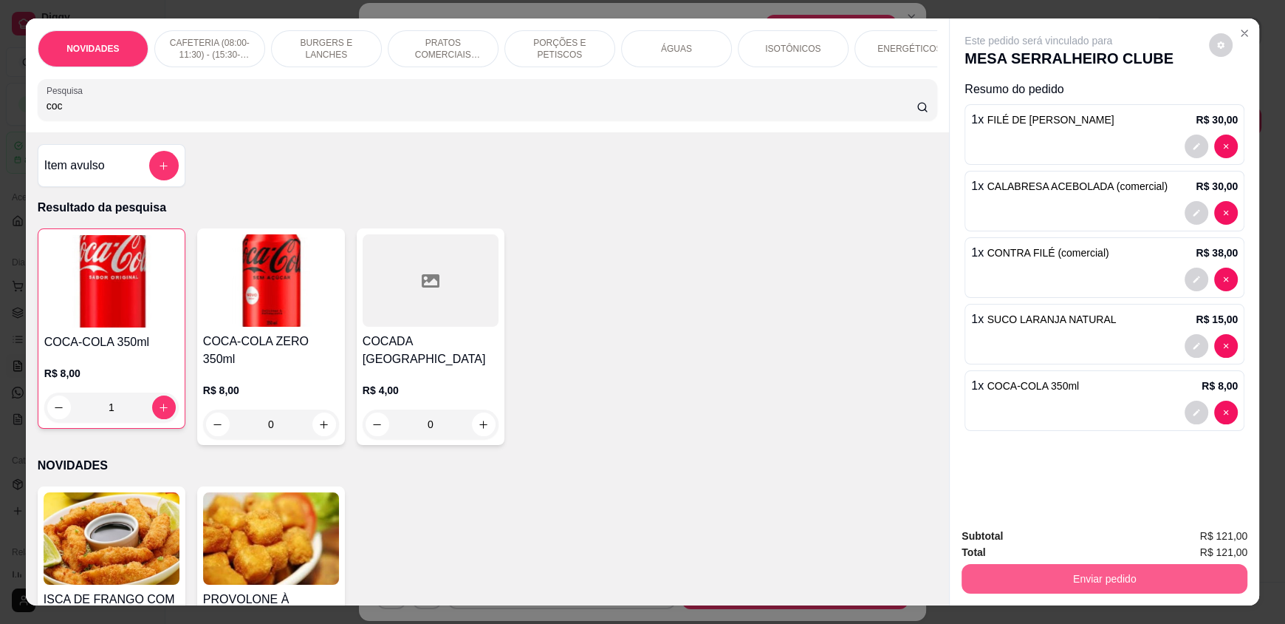
click at [1007, 577] on button "Enviar pedido" at bounding box center [1105, 579] width 286 height 30
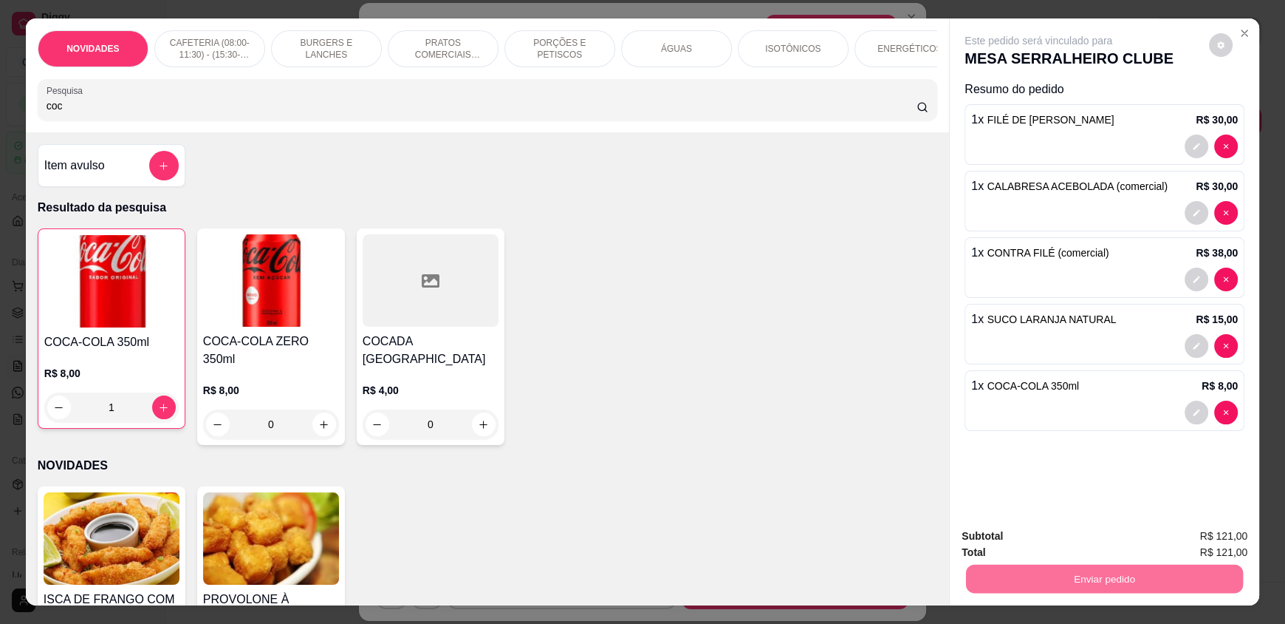
click at [1239, 547] on button "Enviar pedido" at bounding box center [1209, 541] width 81 height 27
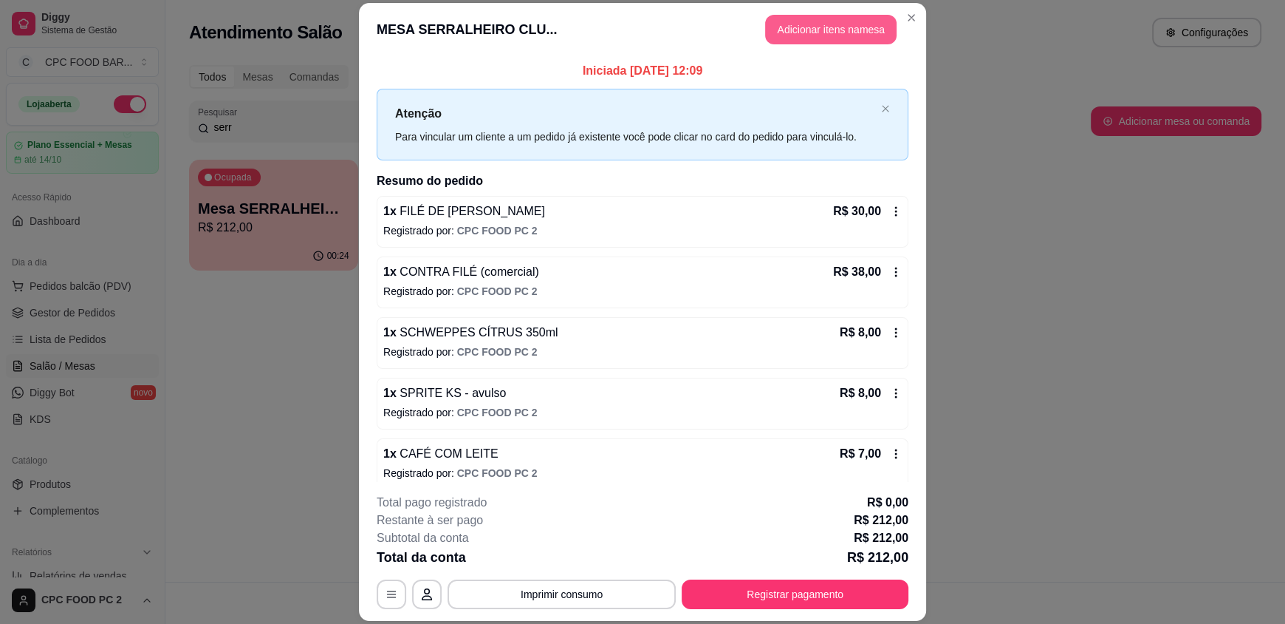
click at [794, 25] on button "Adicionar itens na mesa" at bounding box center [831, 30] width 132 height 30
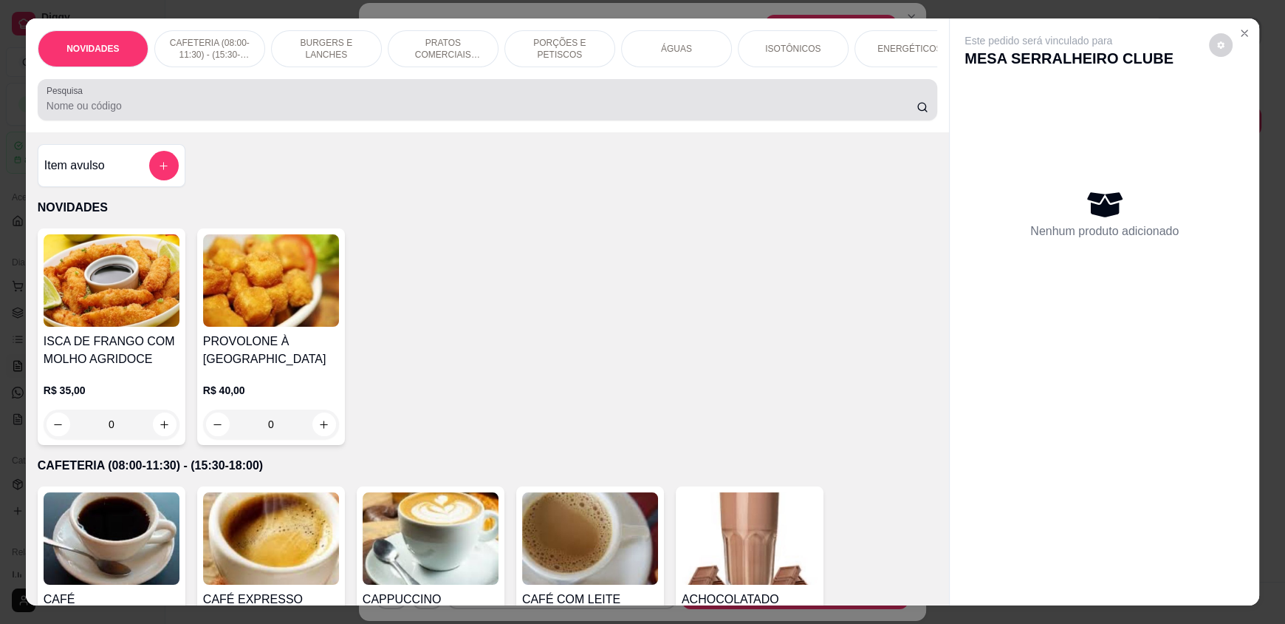
click at [567, 100] on div at bounding box center [488, 100] width 882 height 30
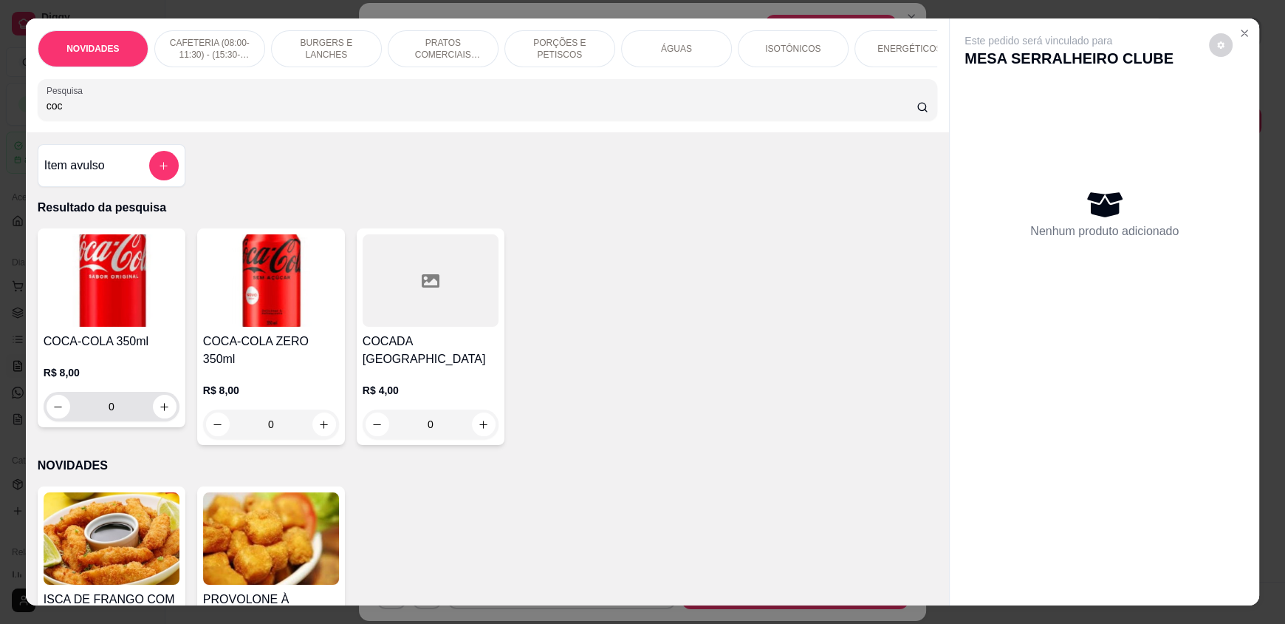
type input "coc"
click at [160, 412] on icon "increase-product-quantity" at bounding box center [165, 406] width 11 height 11
type input "1"
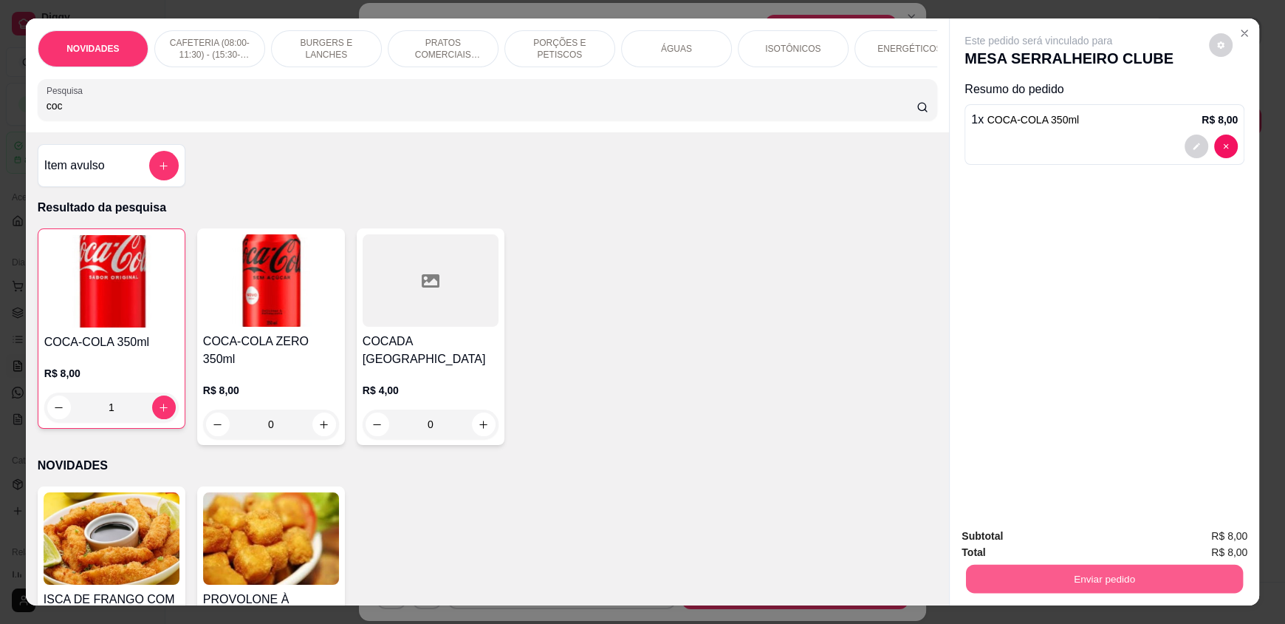
click at [1014, 576] on button "Enviar pedido" at bounding box center [1104, 578] width 277 height 29
click at [1202, 543] on button "Enviar pedido" at bounding box center [1209, 541] width 81 height 27
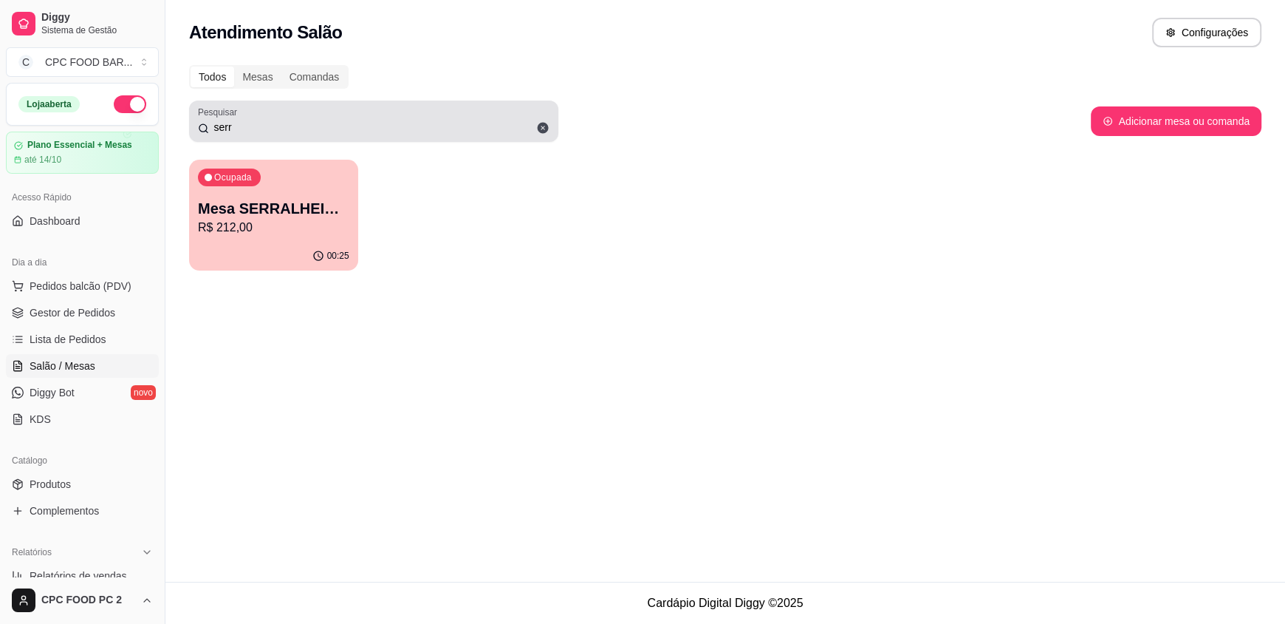
click at [547, 128] on icon at bounding box center [543, 128] width 11 height 11
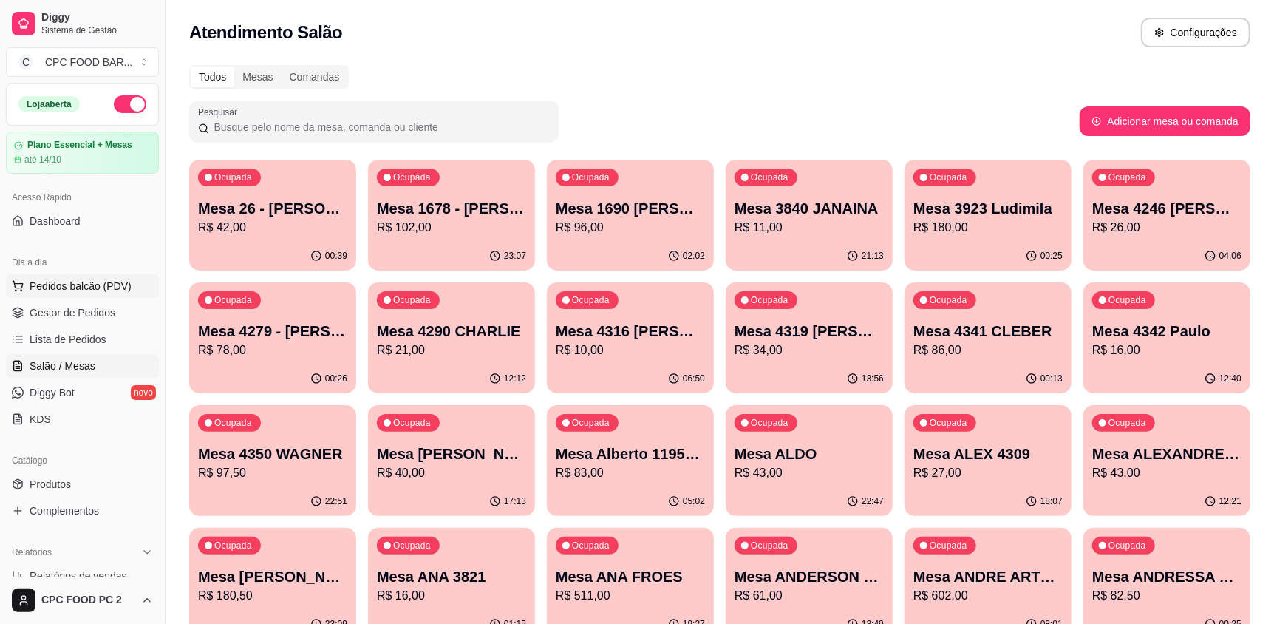
click at [80, 281] on span "Pedidos balcão (PDV)" at bounding box center [81, 286] width 102 height 15
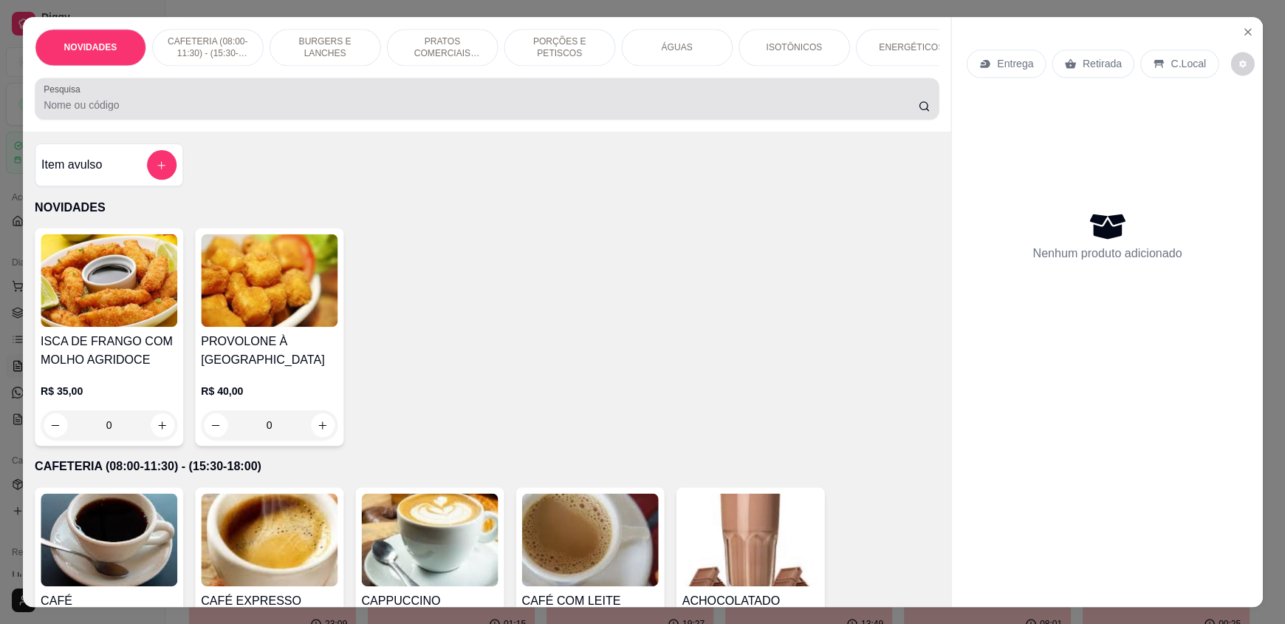
click at [280, 112] on input "Pesquisa" at bounding box center [481, 105] width 875 height 15
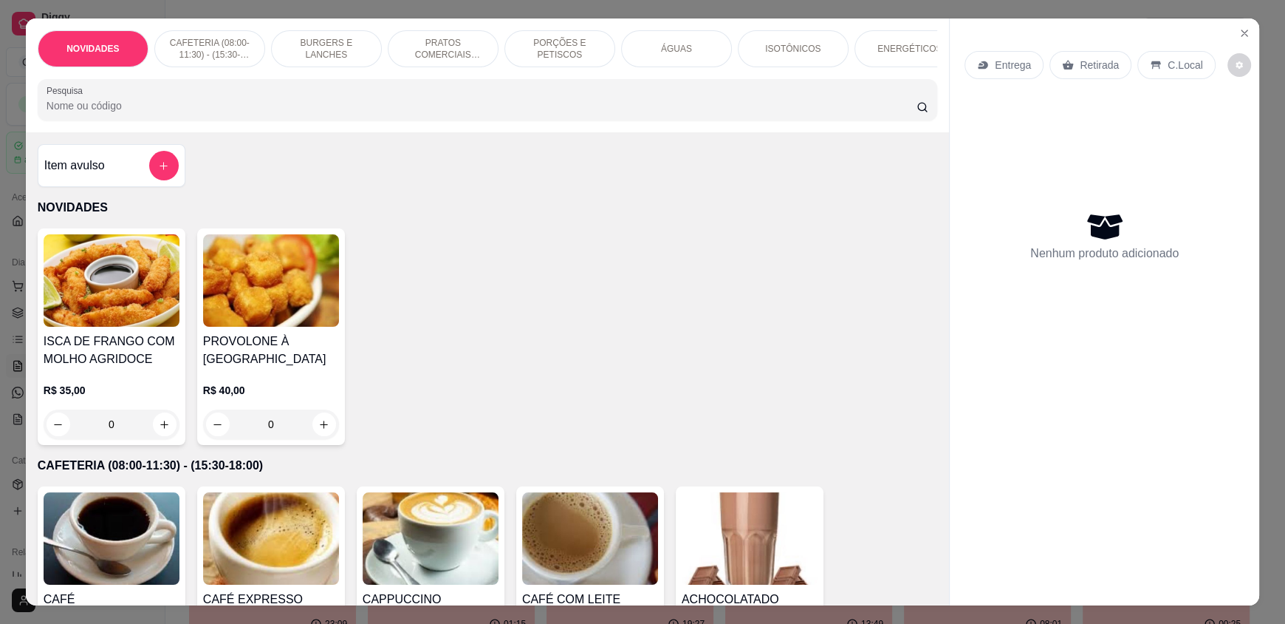
click at [274, 113] on input "Pesquisa" at bounding box center [482, 105] width 871 height 15
